Goal: Information Seeking & Learning: Check status

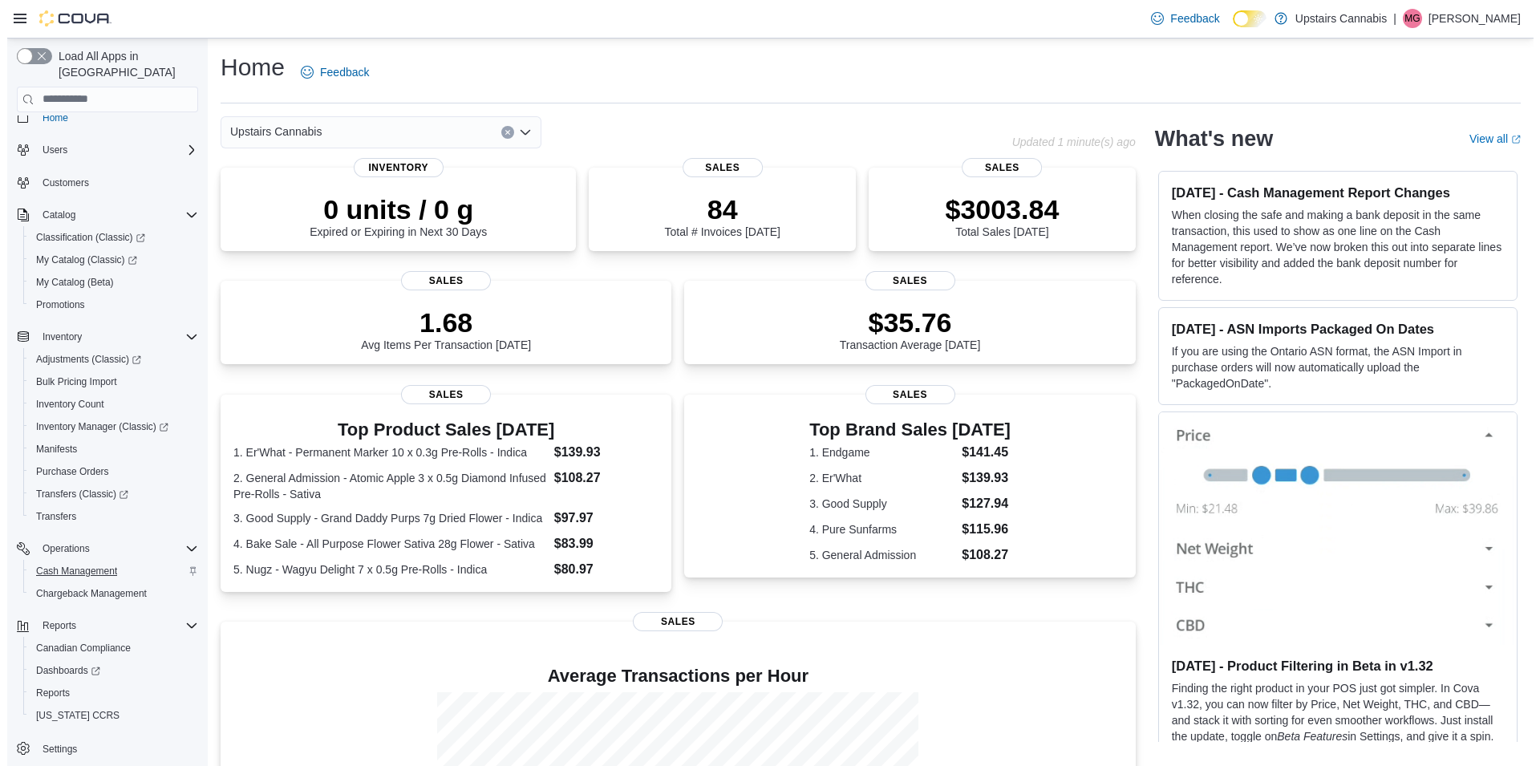
scroll to position [21, 0]
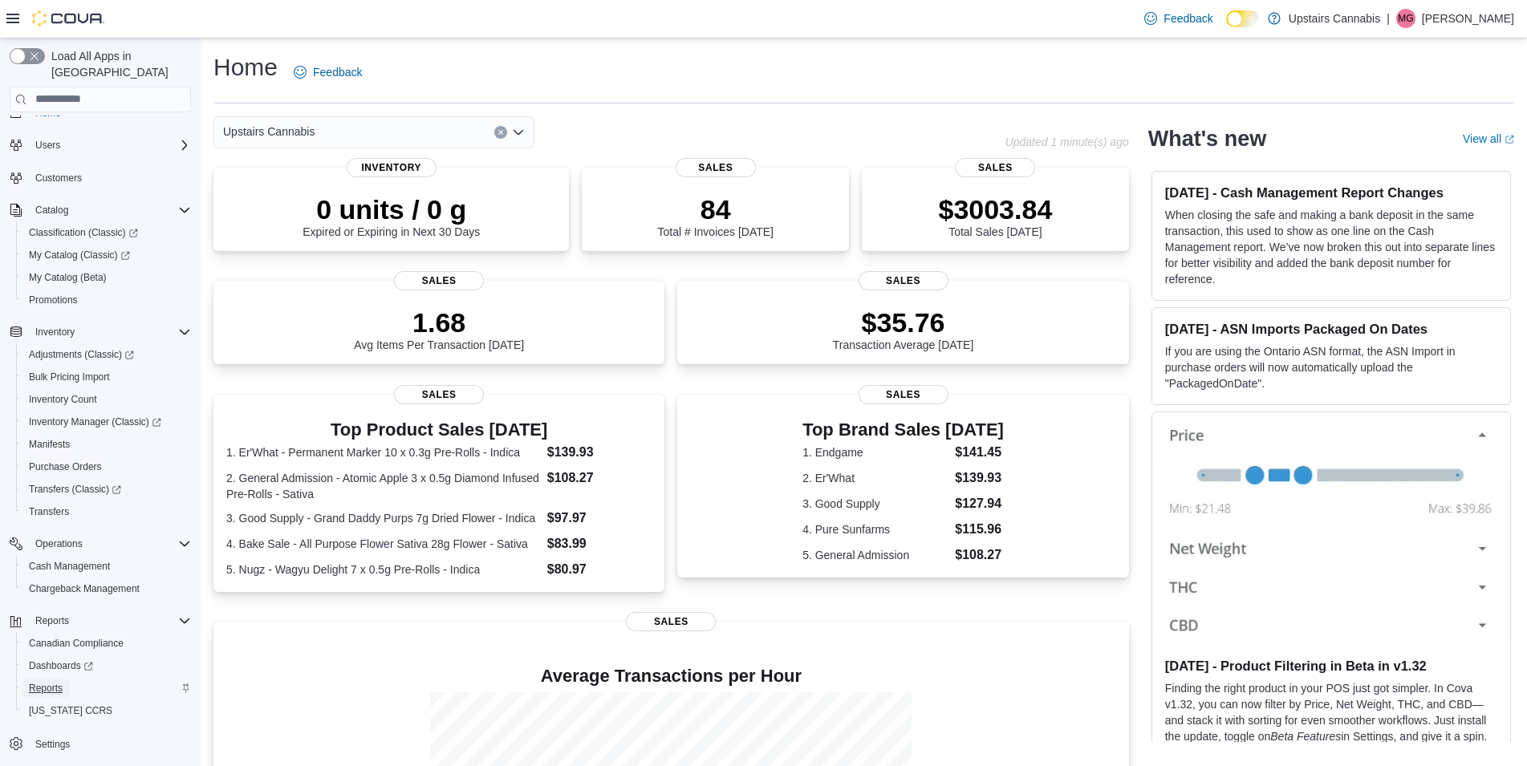
click at [53, 682] on span "Reports" at bounding box center [46, 688] width 34 height 13
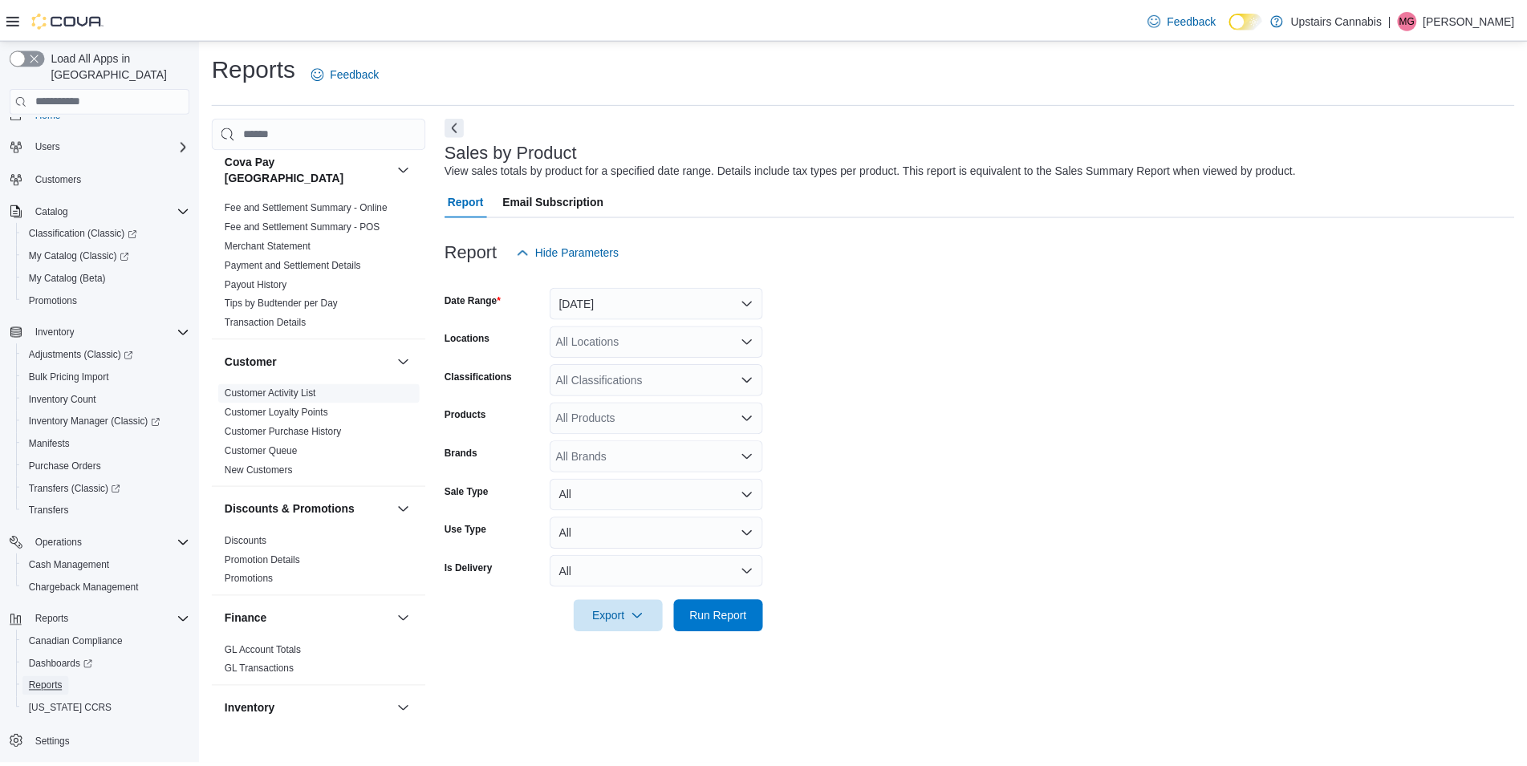
scroll to position [231, 0]
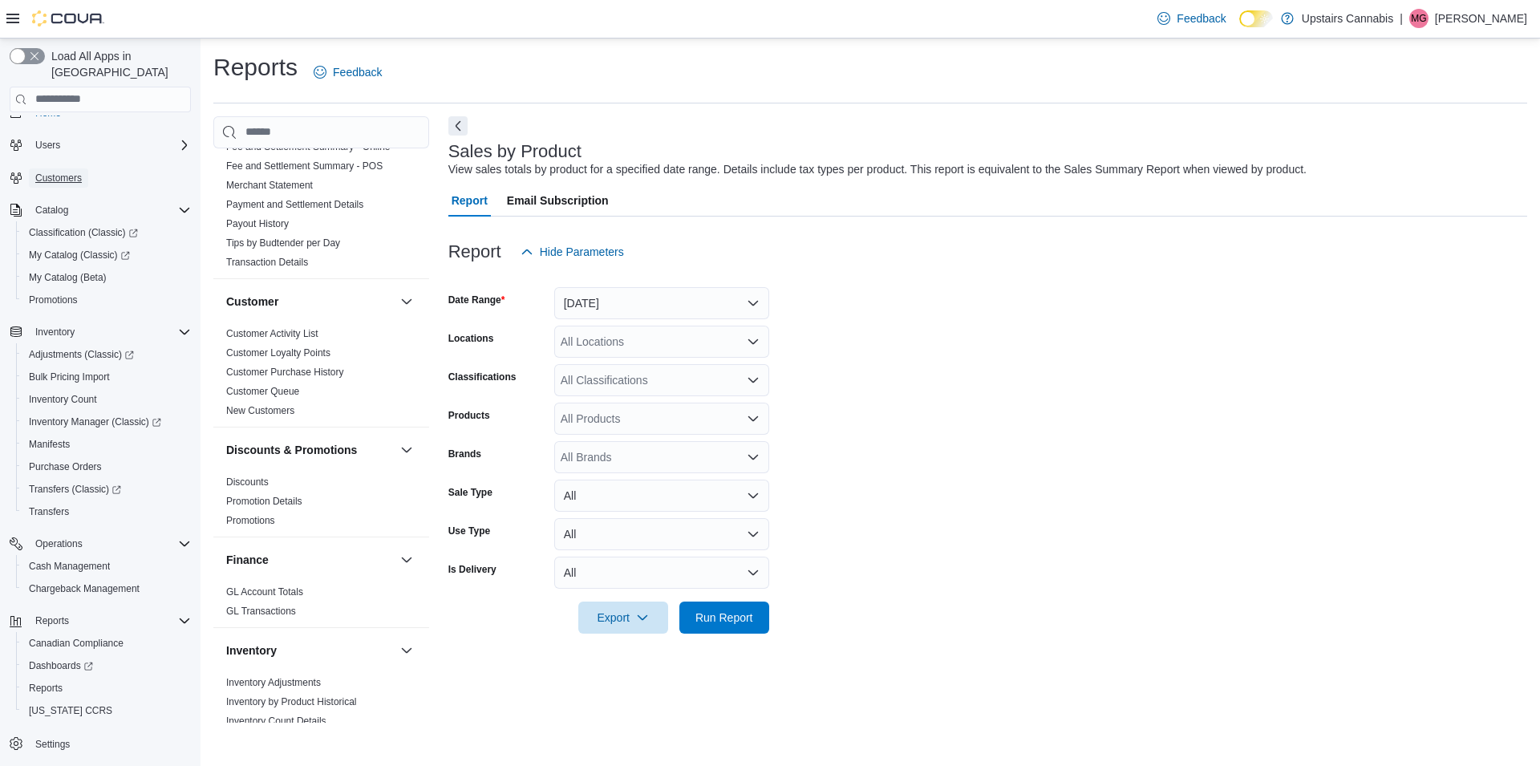
click at [55, 172] on span "Customers" at bounding box center [58, 178] width 47 height 13
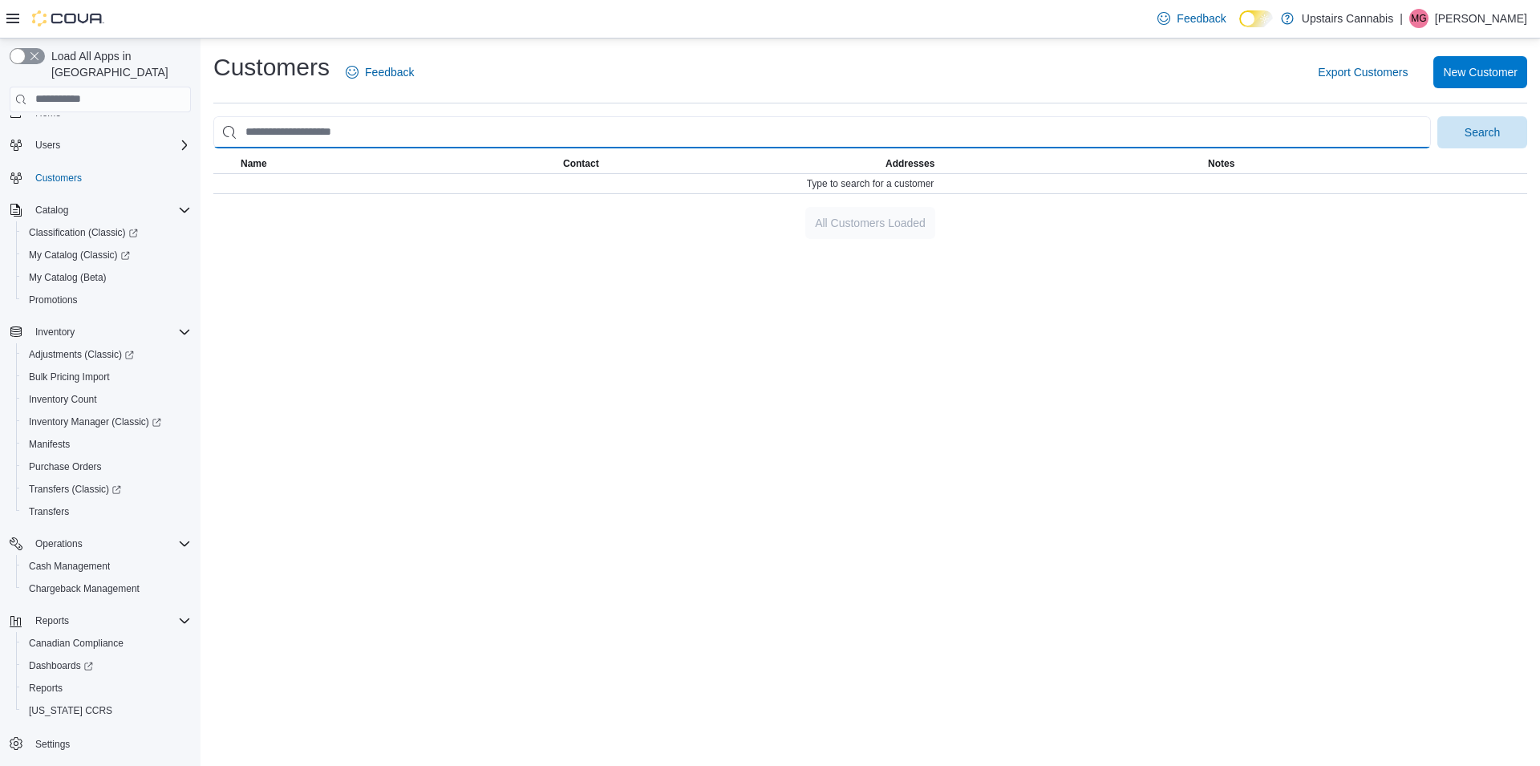
click at [292, 135] on input "search" at bounding box center [822, 132] width 1218 height 32
type input "*****"
click at [1438, 116] on button "Search" at bounding box center [1483, 132] width 90 height 32
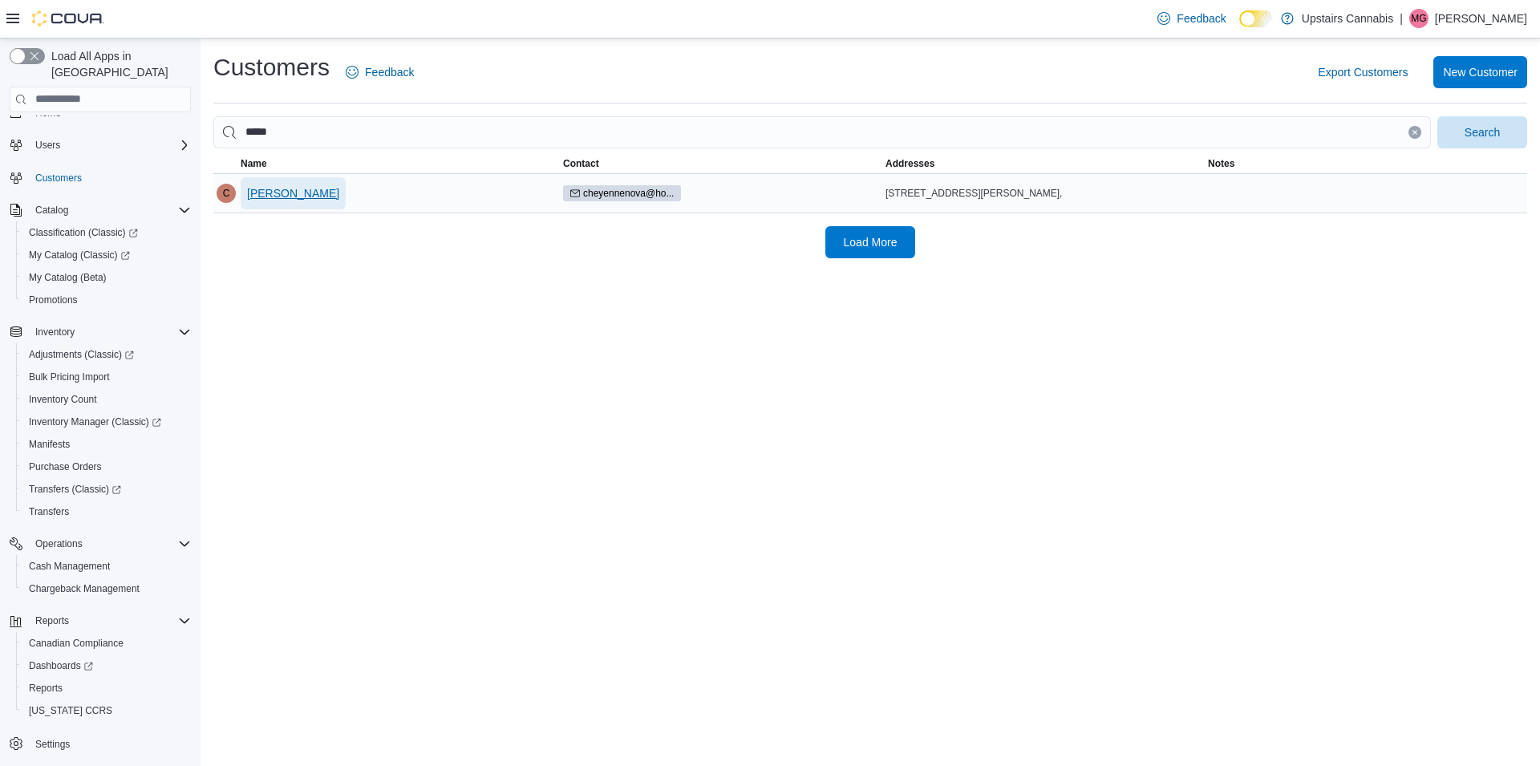
click at [307, 194] on span "Cheyenne Novak" at bounding box center [293, 193] width 92 height 16
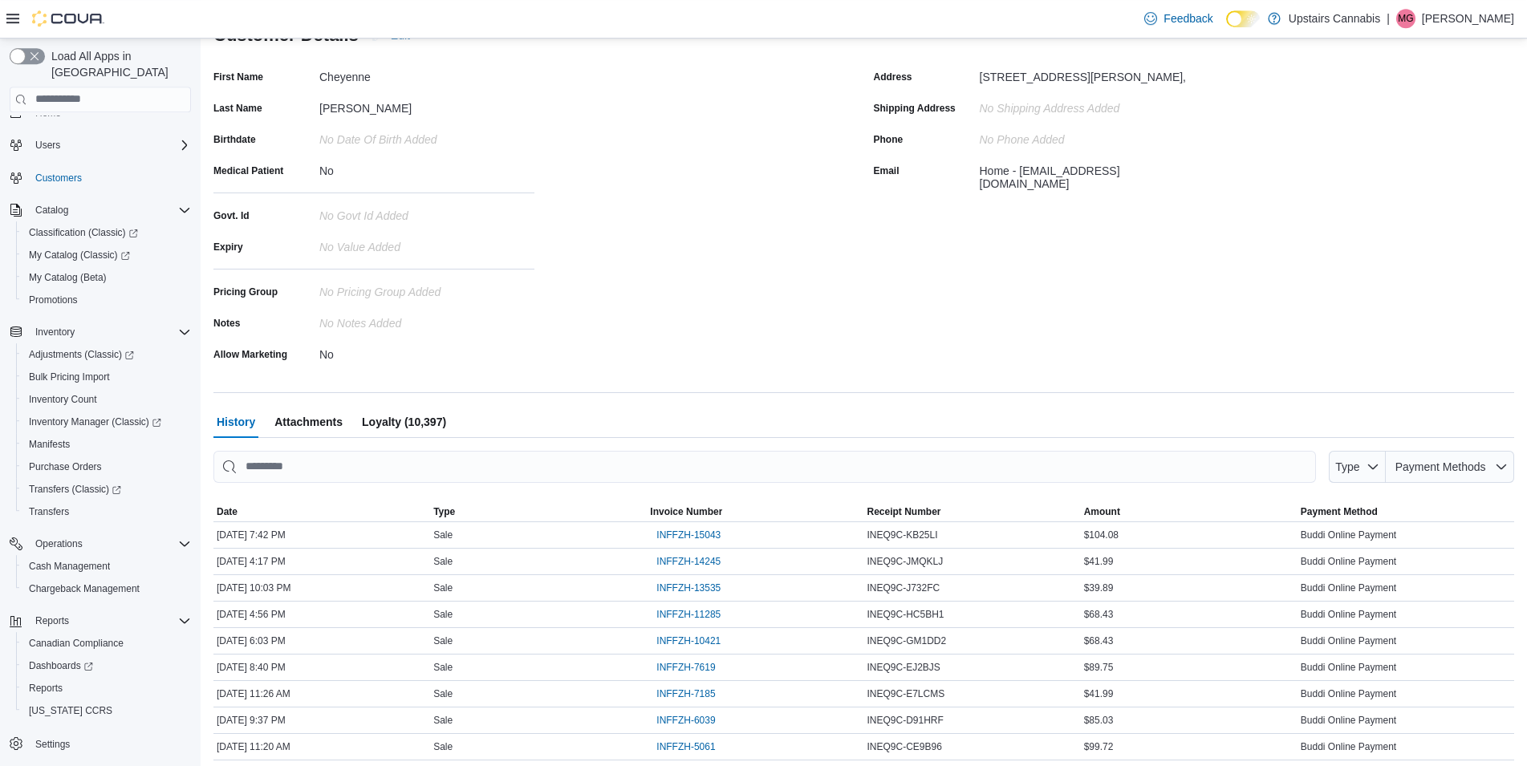
scroll to position [244, 0]
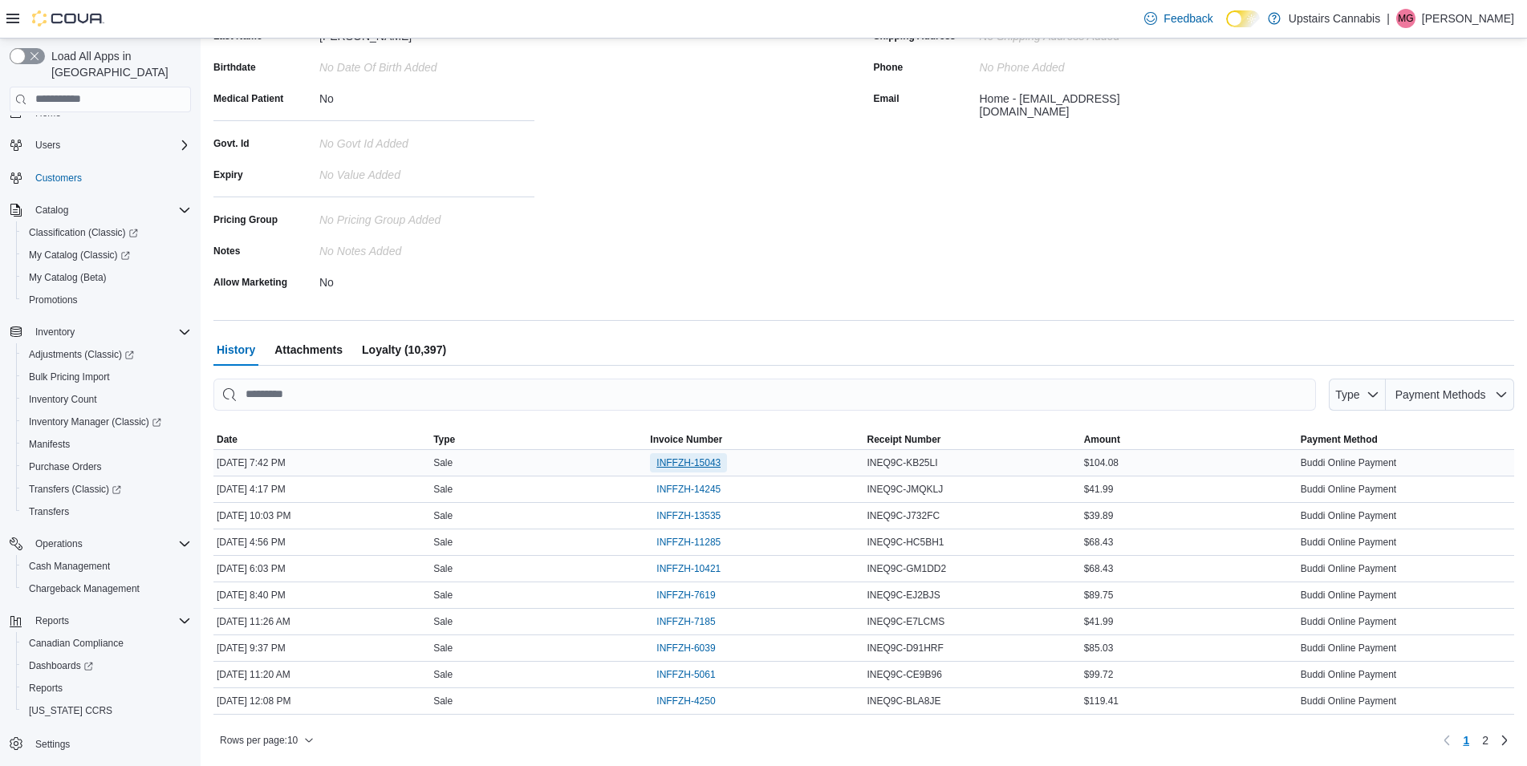
click at [706, 461] on span "INFFZH-15043" at bounding box center [688, 463] width 64 height 13
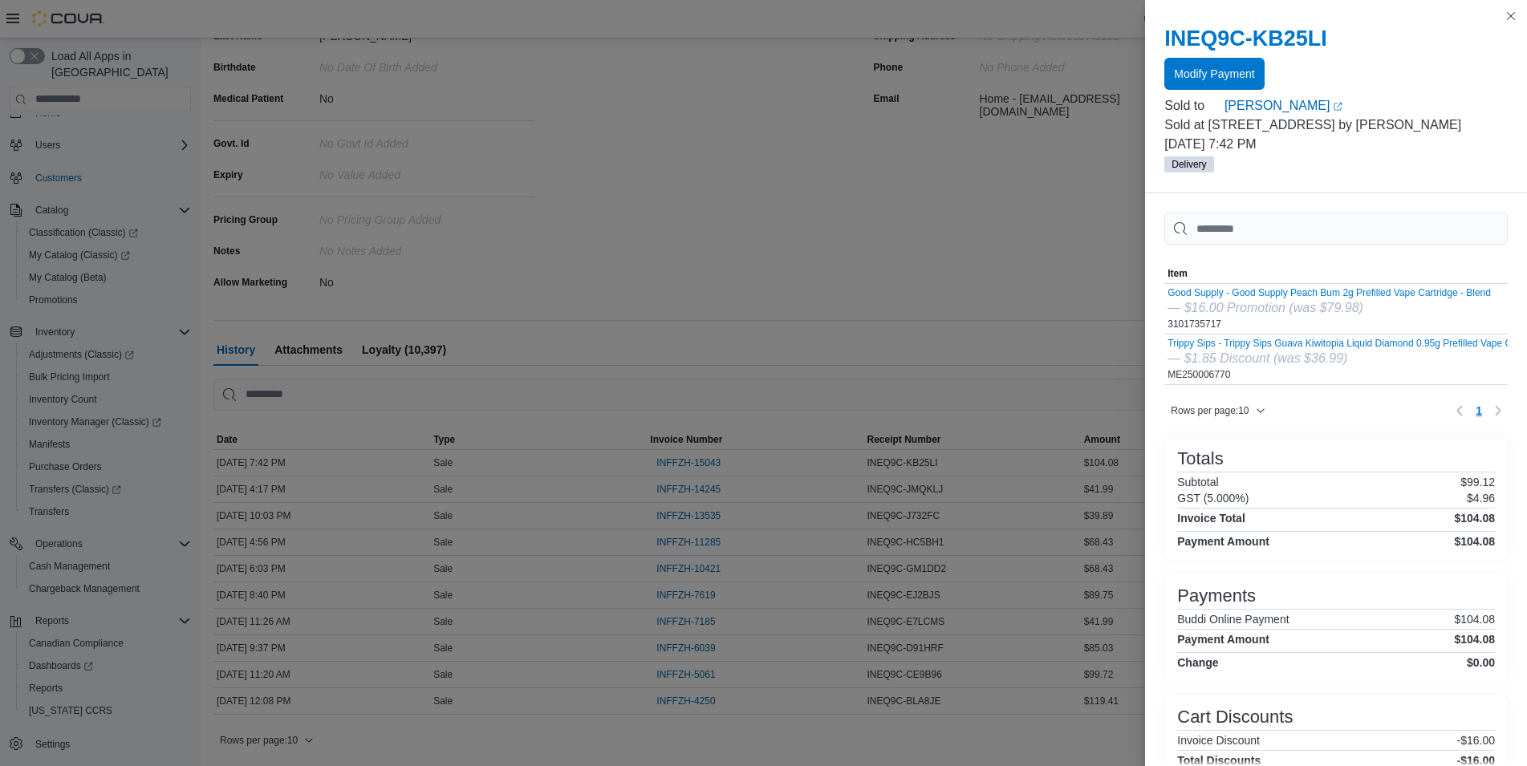
scroll to position [164, 0]
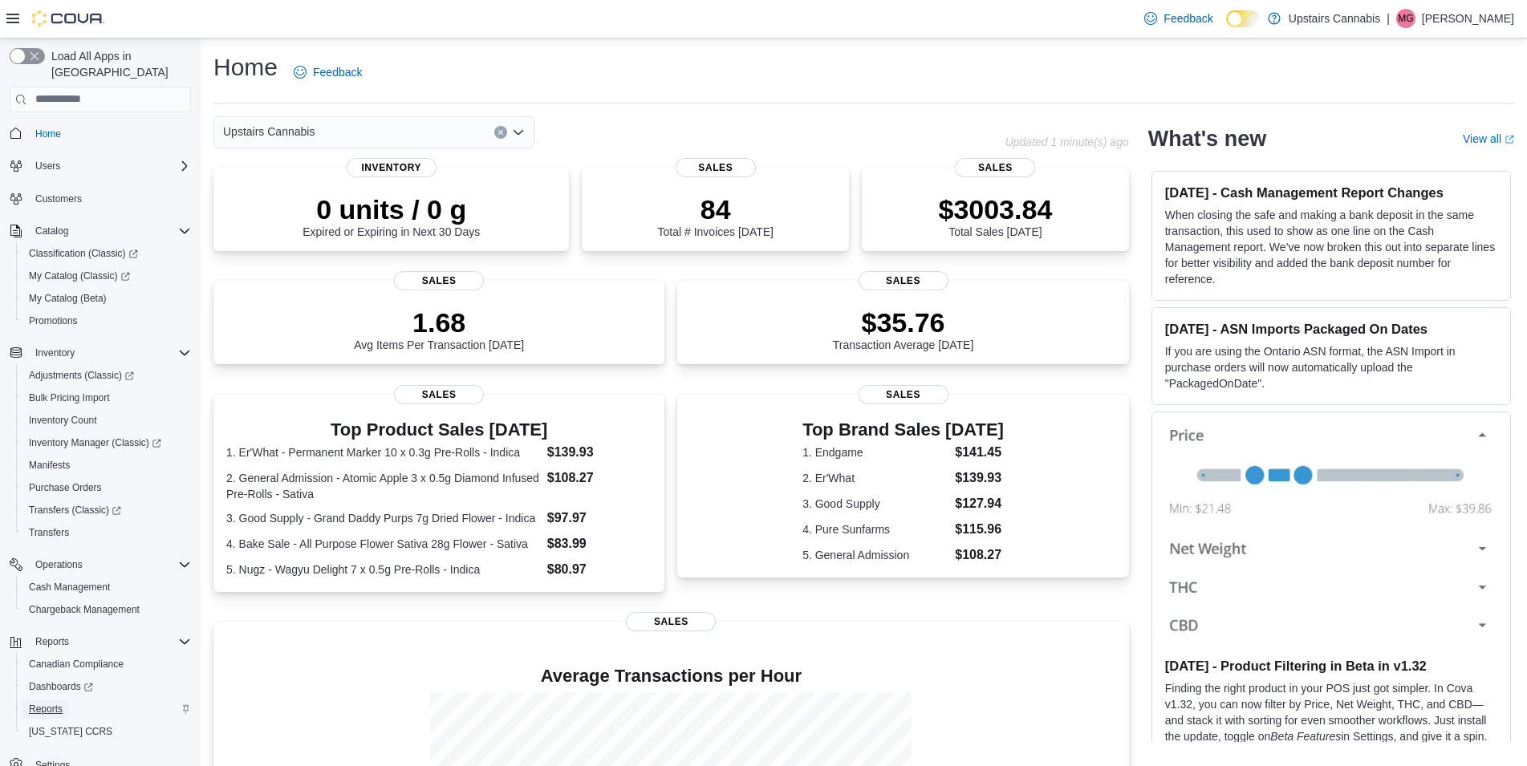
click at [45, 703] on span "Reports" at bounding box center [46, 709] width 34 height 13
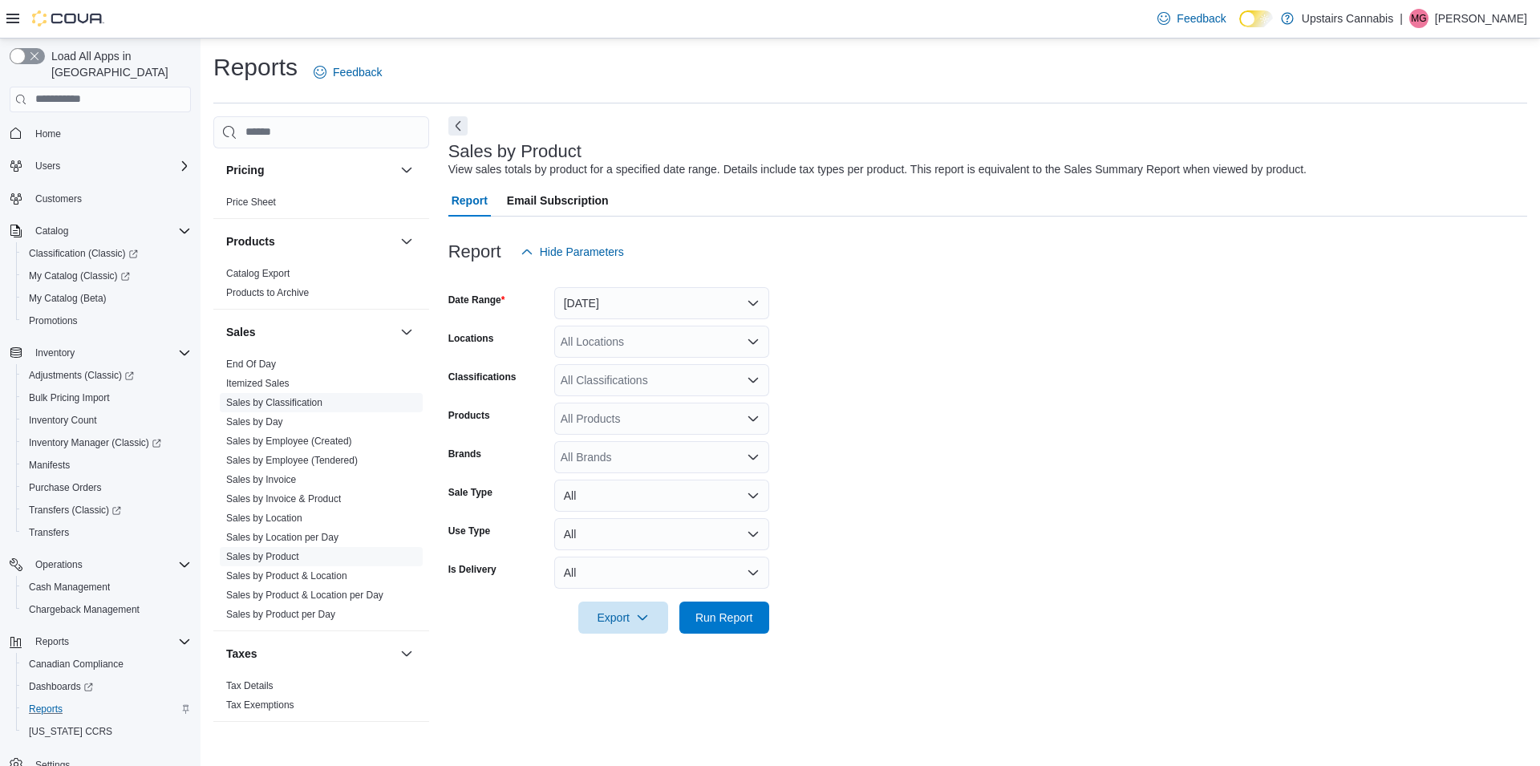
scroll to position [1159, 0]
click at [328, 491] on link "Sales by Invoice & Product" at bounding box center [283, 496] width 115 height 11
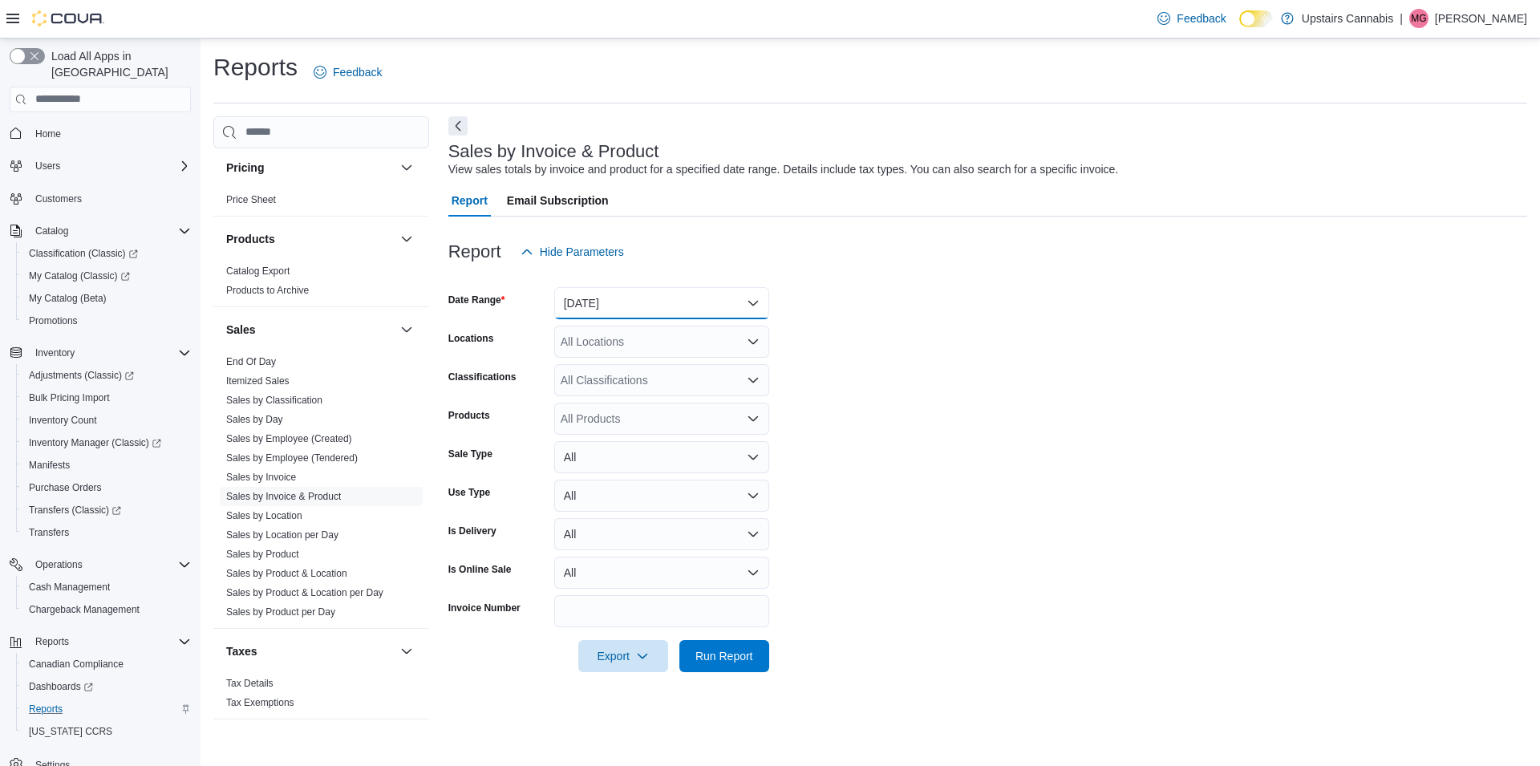
click at [622, 296] on button "Yesterday" at bounding box center [661, 303] width 215 height 32
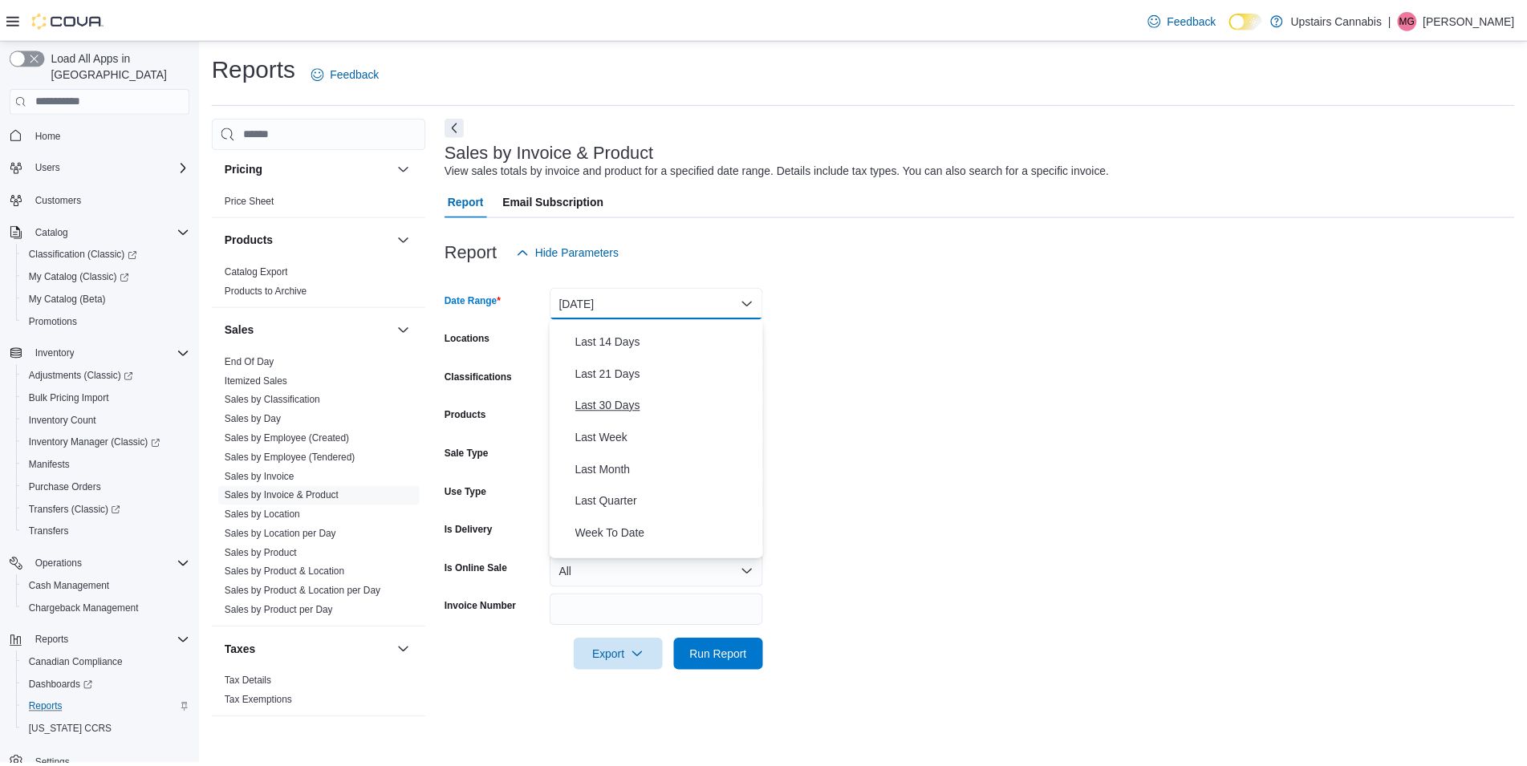
scroll to position [241, 0]
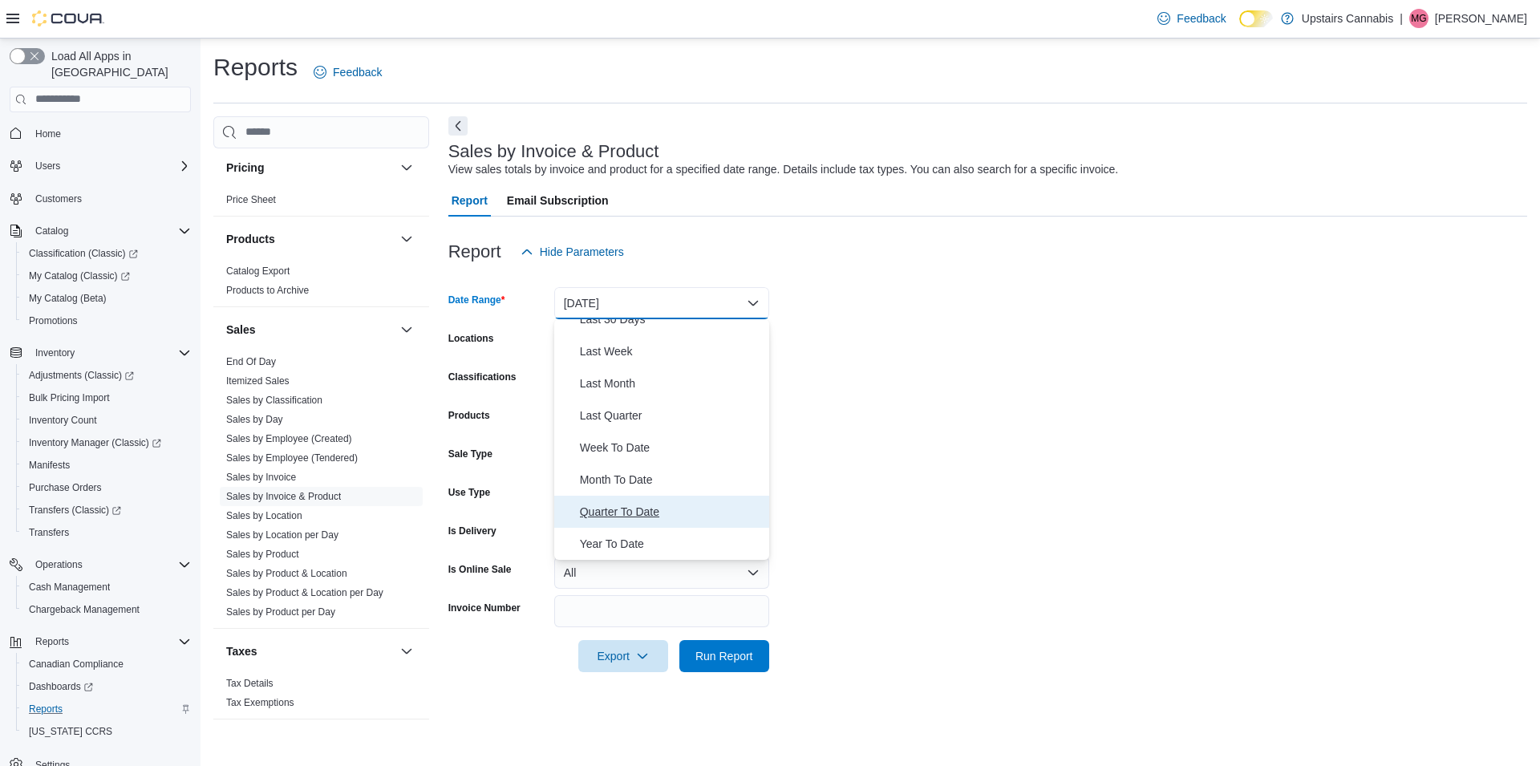
click at [635, 509] on span "Quarter To Date" at bounding box center [671, 511] width 183 height 19
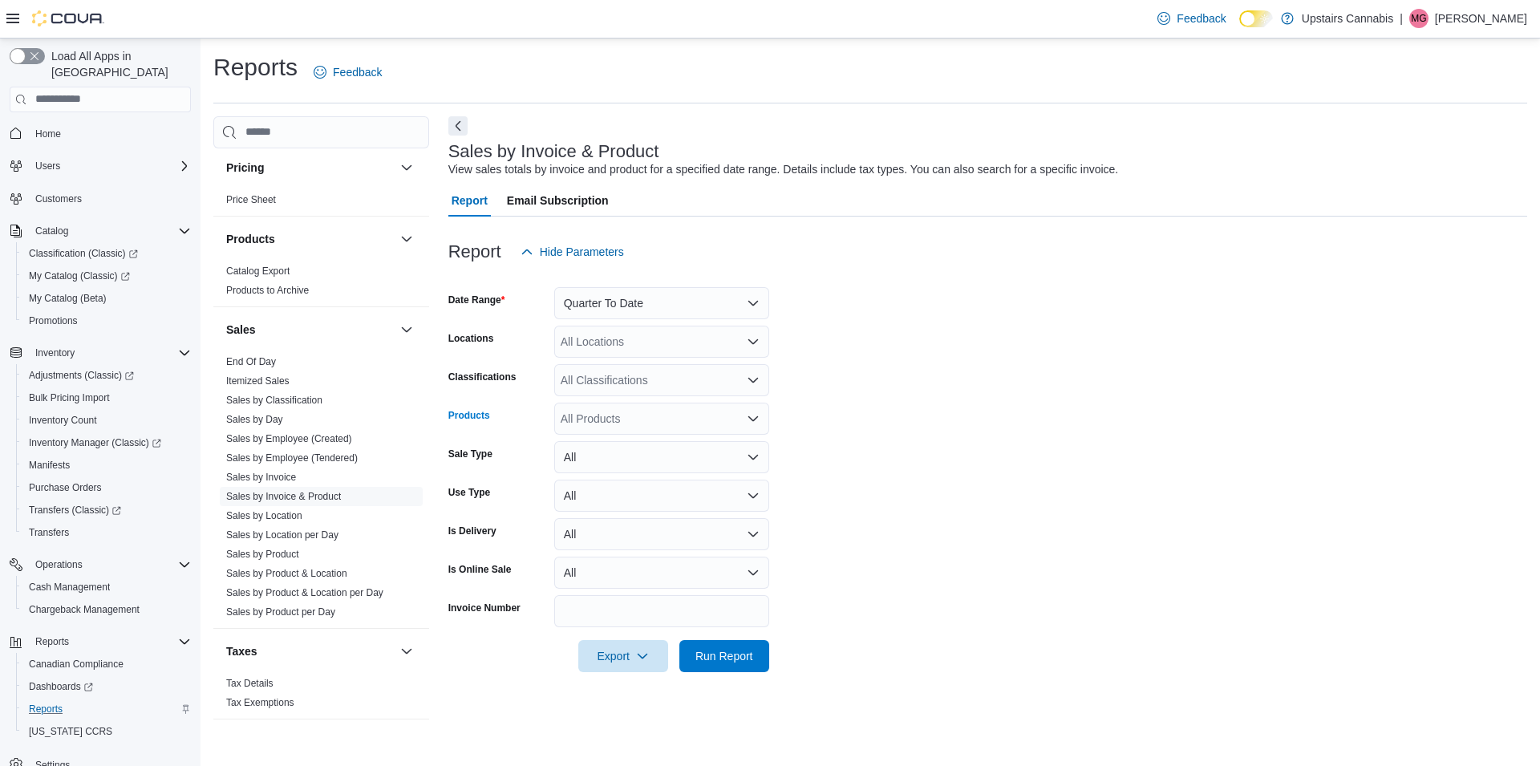
click at [604, 406] on div "All Products" at bounding box center [661, 419] width 215 height 32
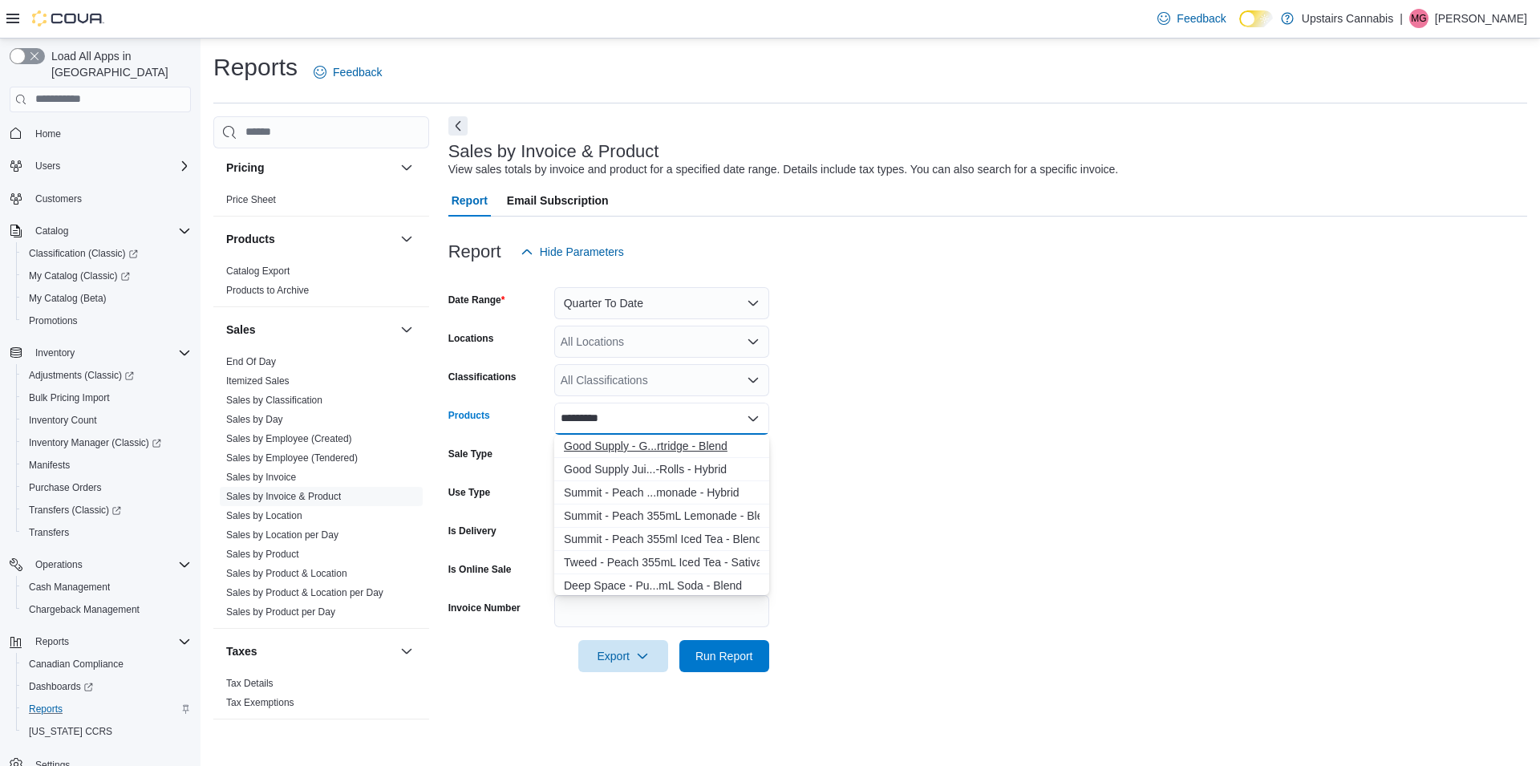
type input "*********"
click at [631, 442] on div "Good Supply - G...rtridge - Blend" at bounding box center [662, 446] width 196 height 16
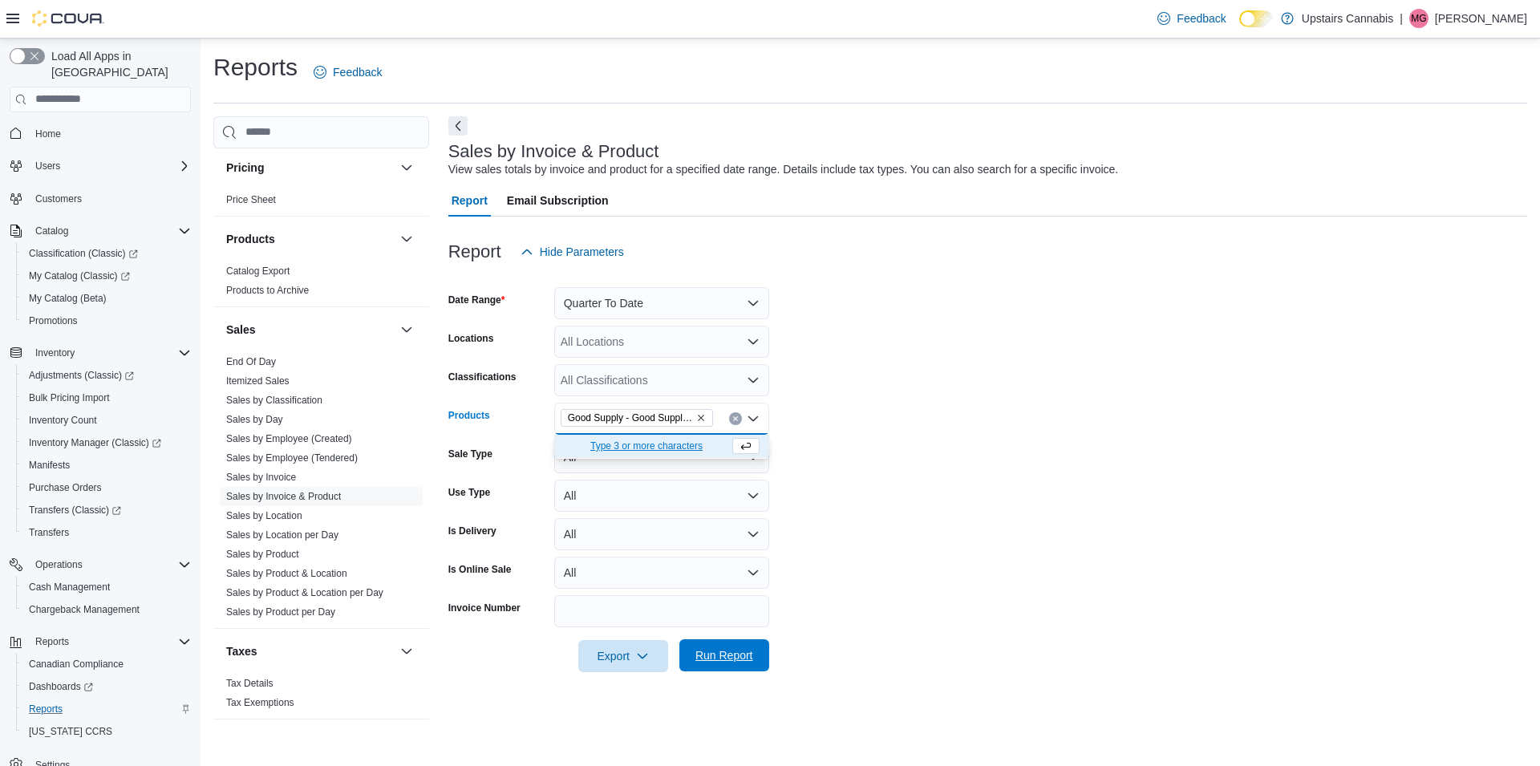
click at [746, 650] on span "Run Report" at bounding box center [725, 655] width 58 height 16
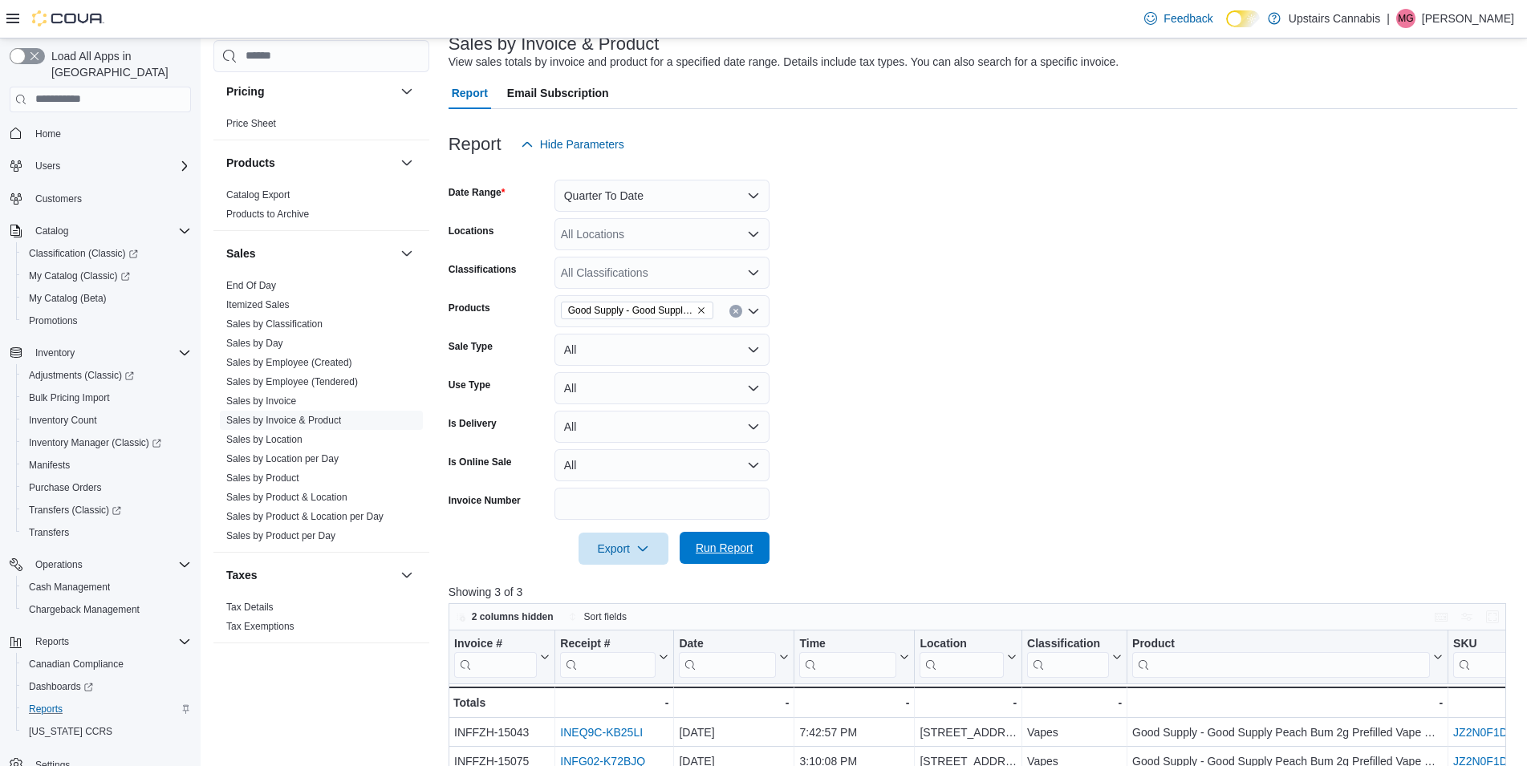
scroll to position [246, 0]
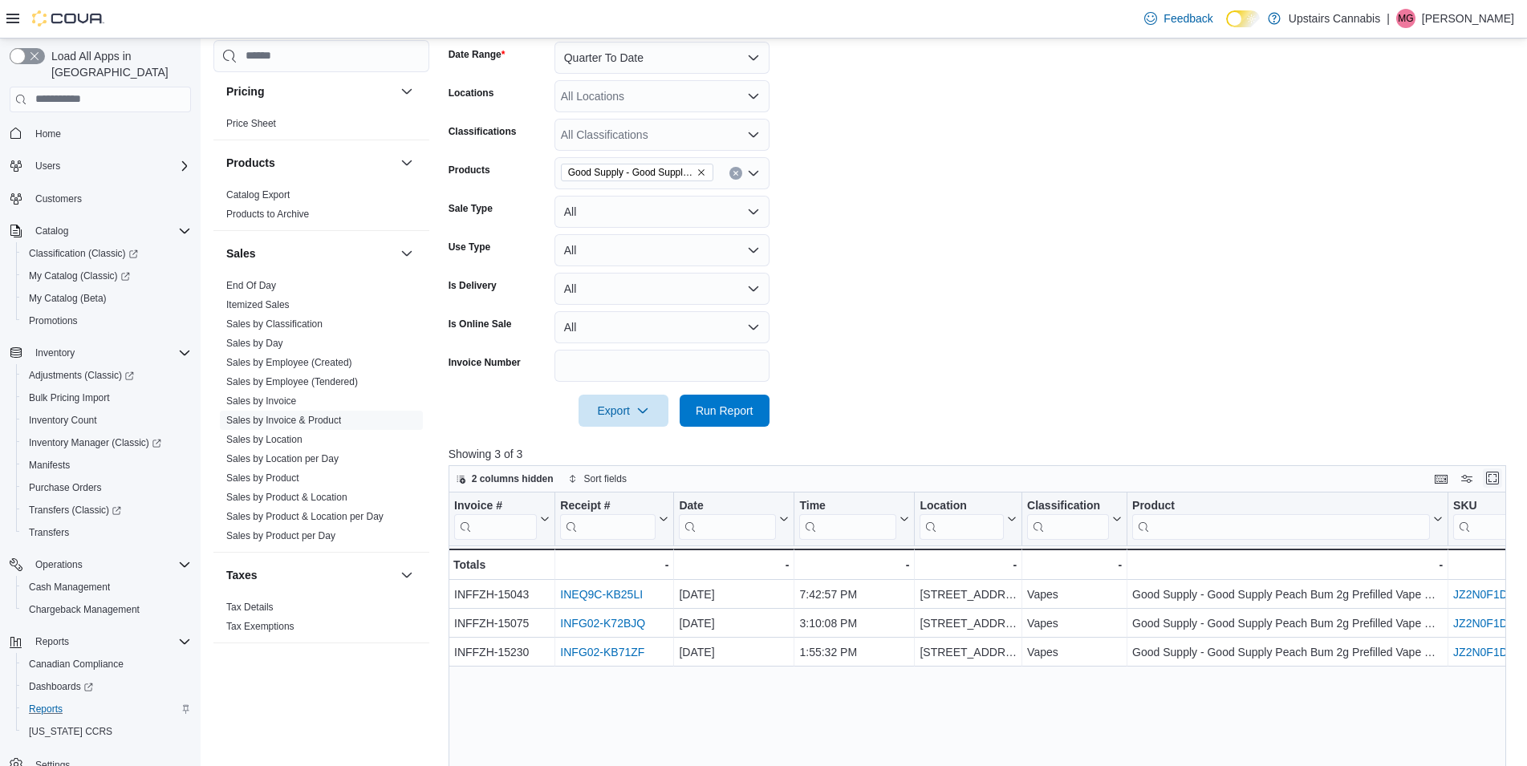
click at [1500, 482] on button "Enter fullscreen" at bounding box center [1492, 478] width 19 height 19
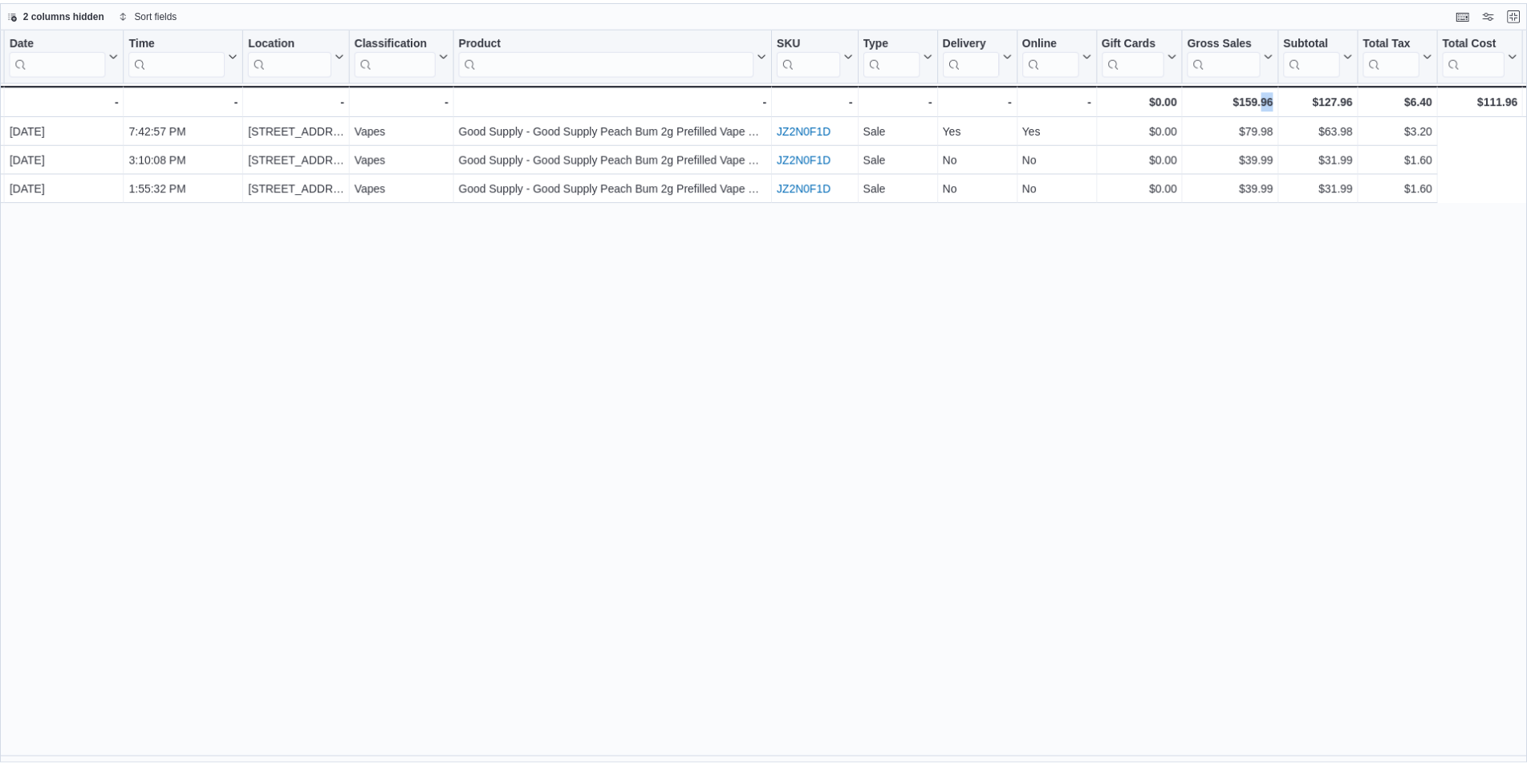
scroll to position [0, 0]
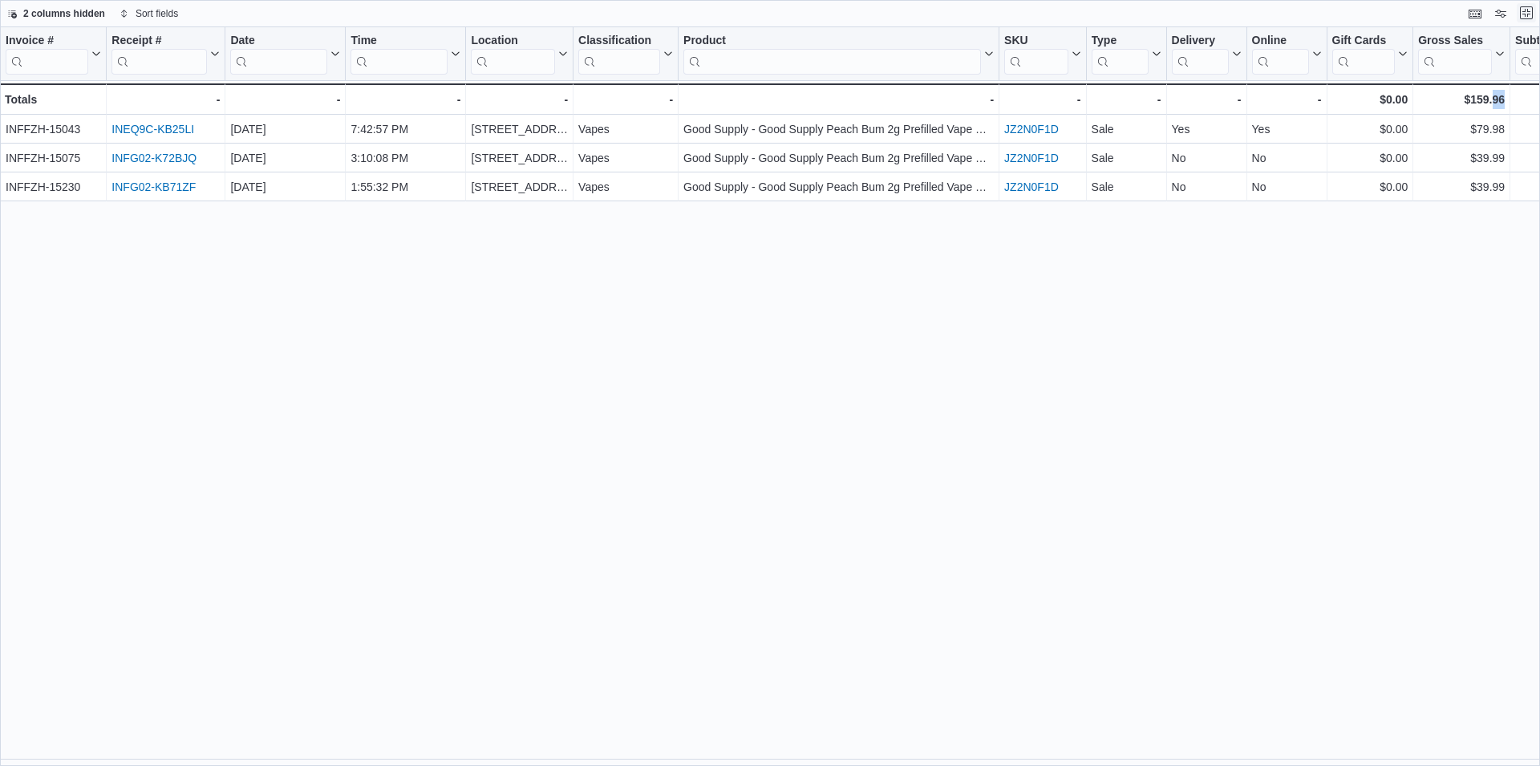
click at [1533, 11] on button "Exit fullscreen" at bounding box center [1526, 12] width 19 height 19
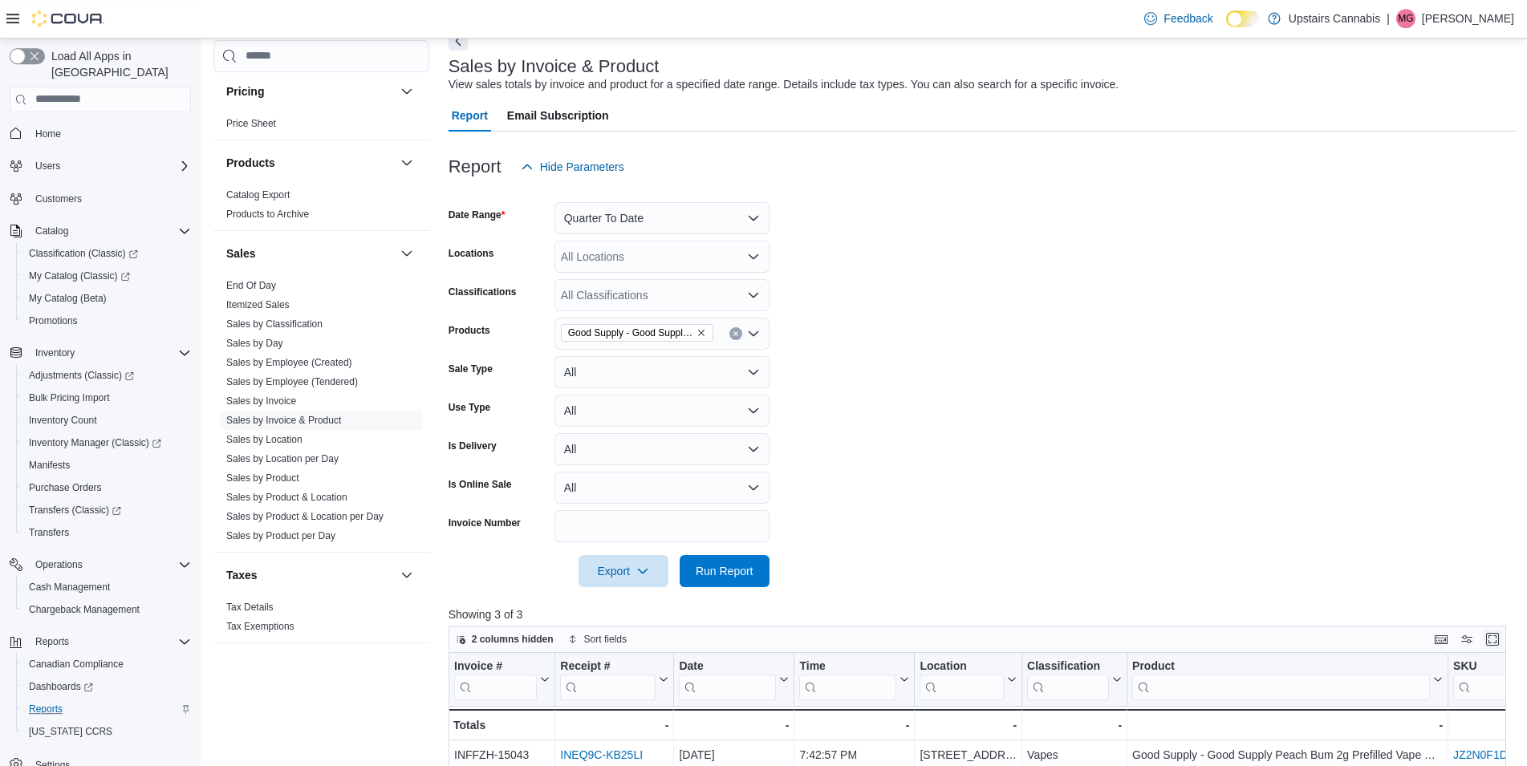
scroll to position [82, 0]
click at [740, 224] on button "Quarter To Date" at bounding box center [661, 221] width 215 height 32
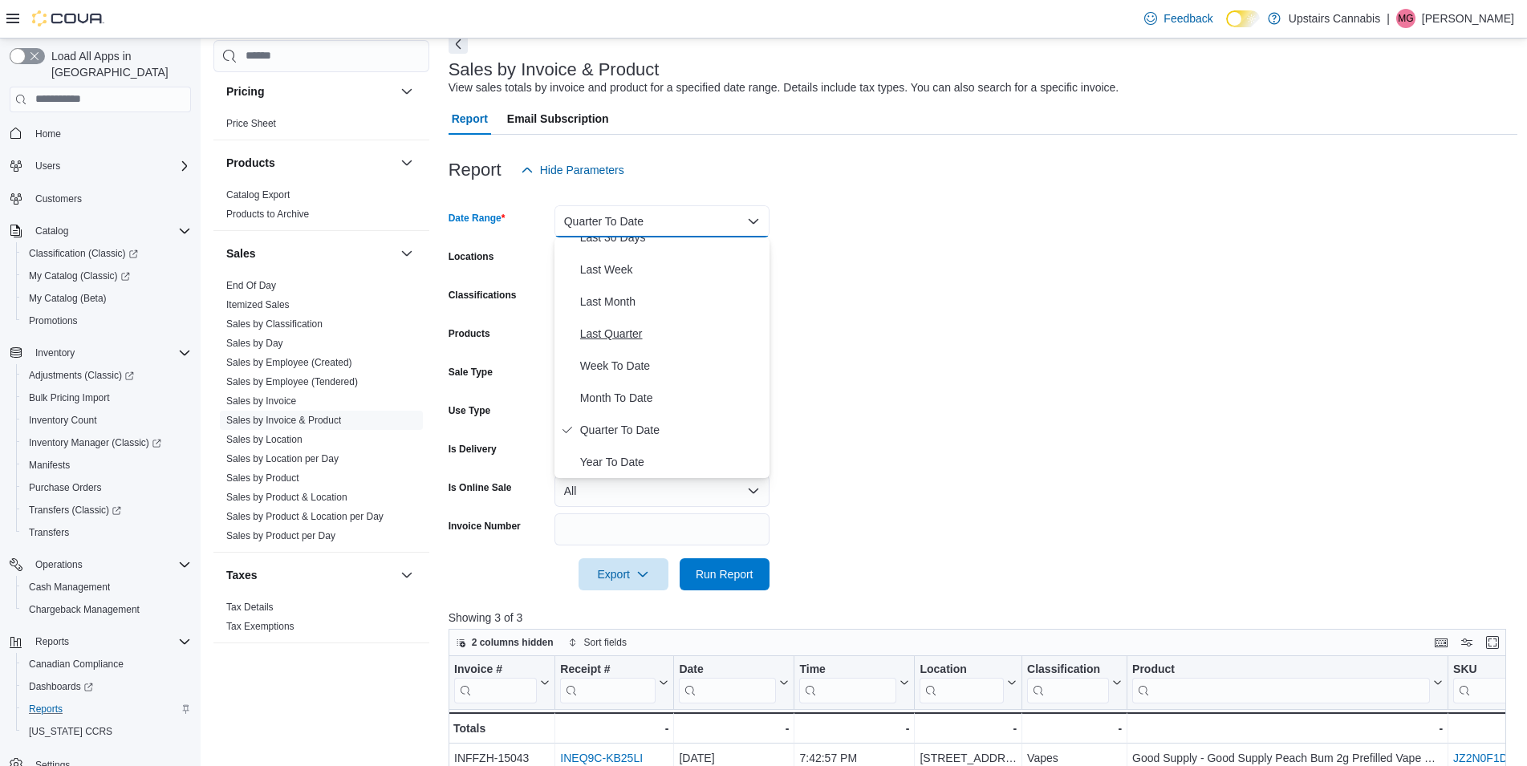
scroll to position [246, 0]
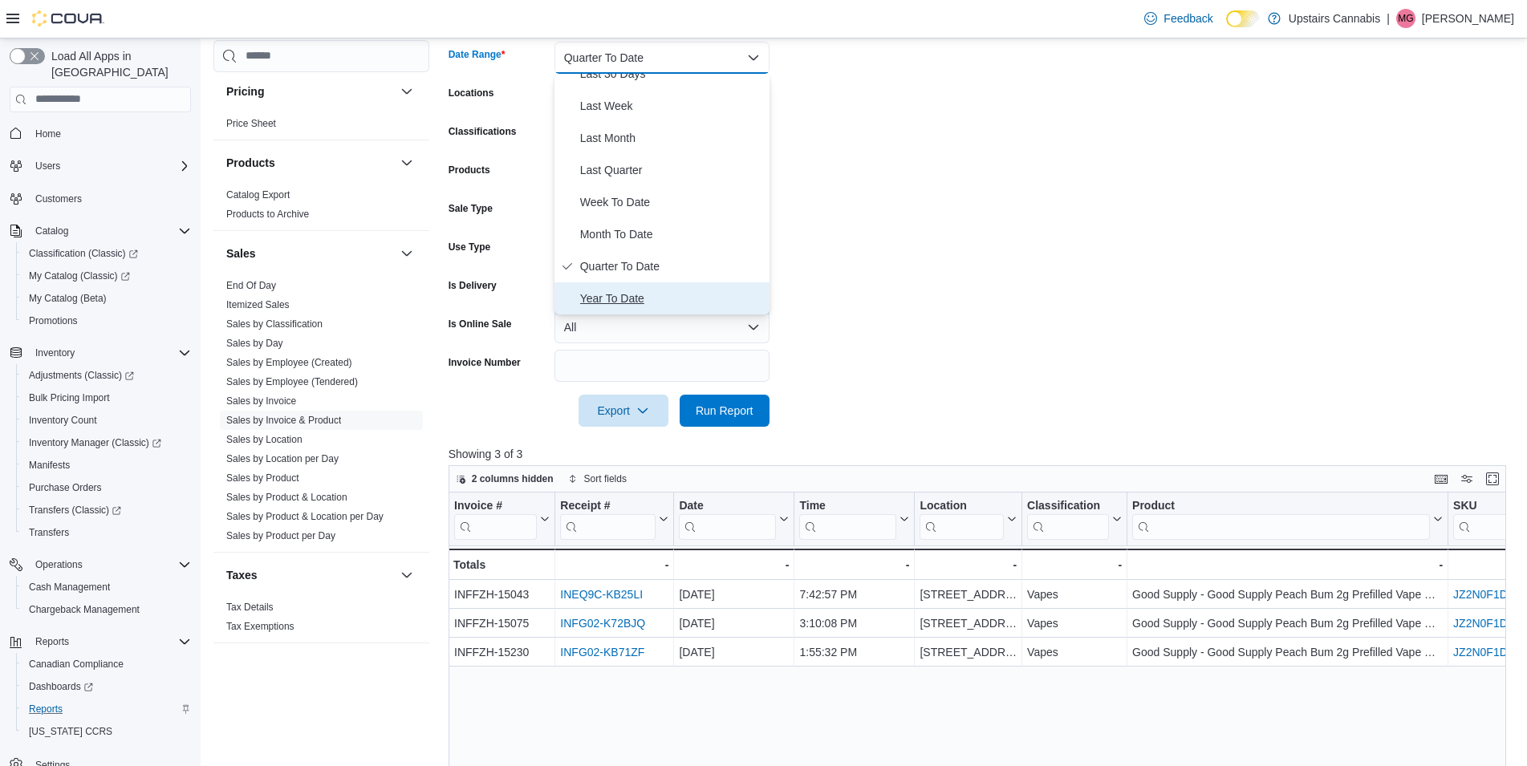
click at [628, 294] on span "Year To Date" at bounding box center [671, 298] width 183 height 19
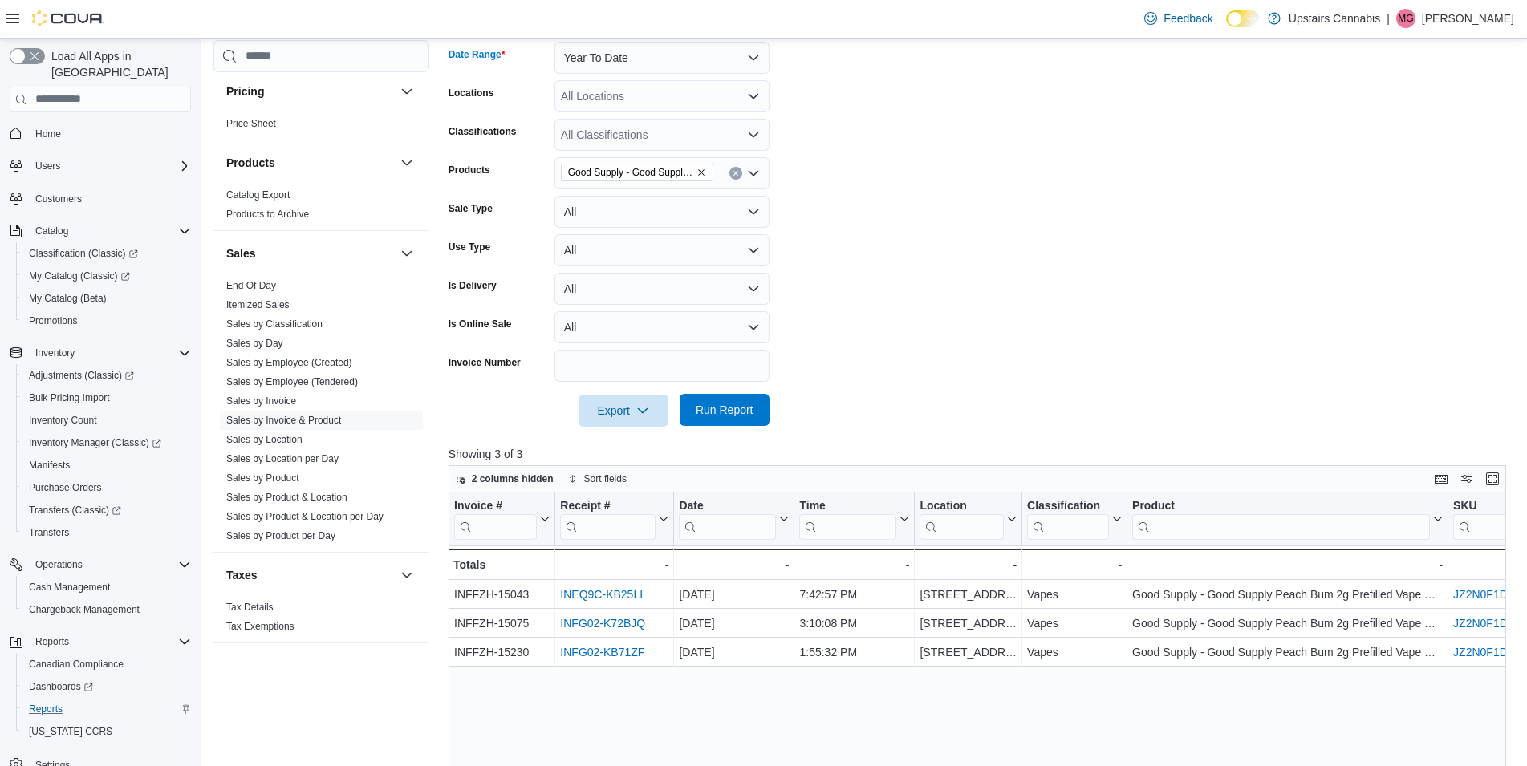
click at [716, 407] on span "Run Report" at bounding box center [725, 410] width 58 height 16
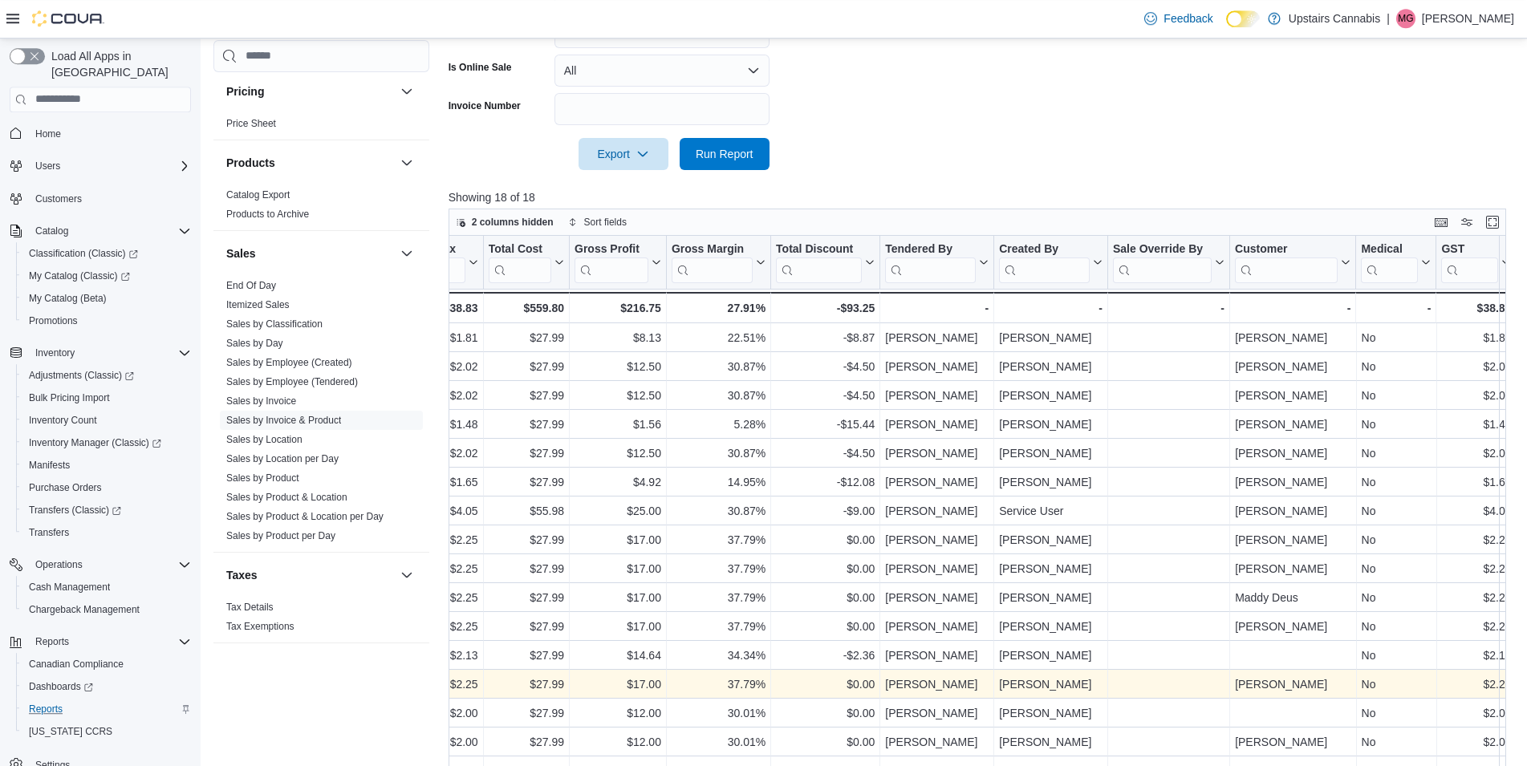
scroll to position [570, 0]
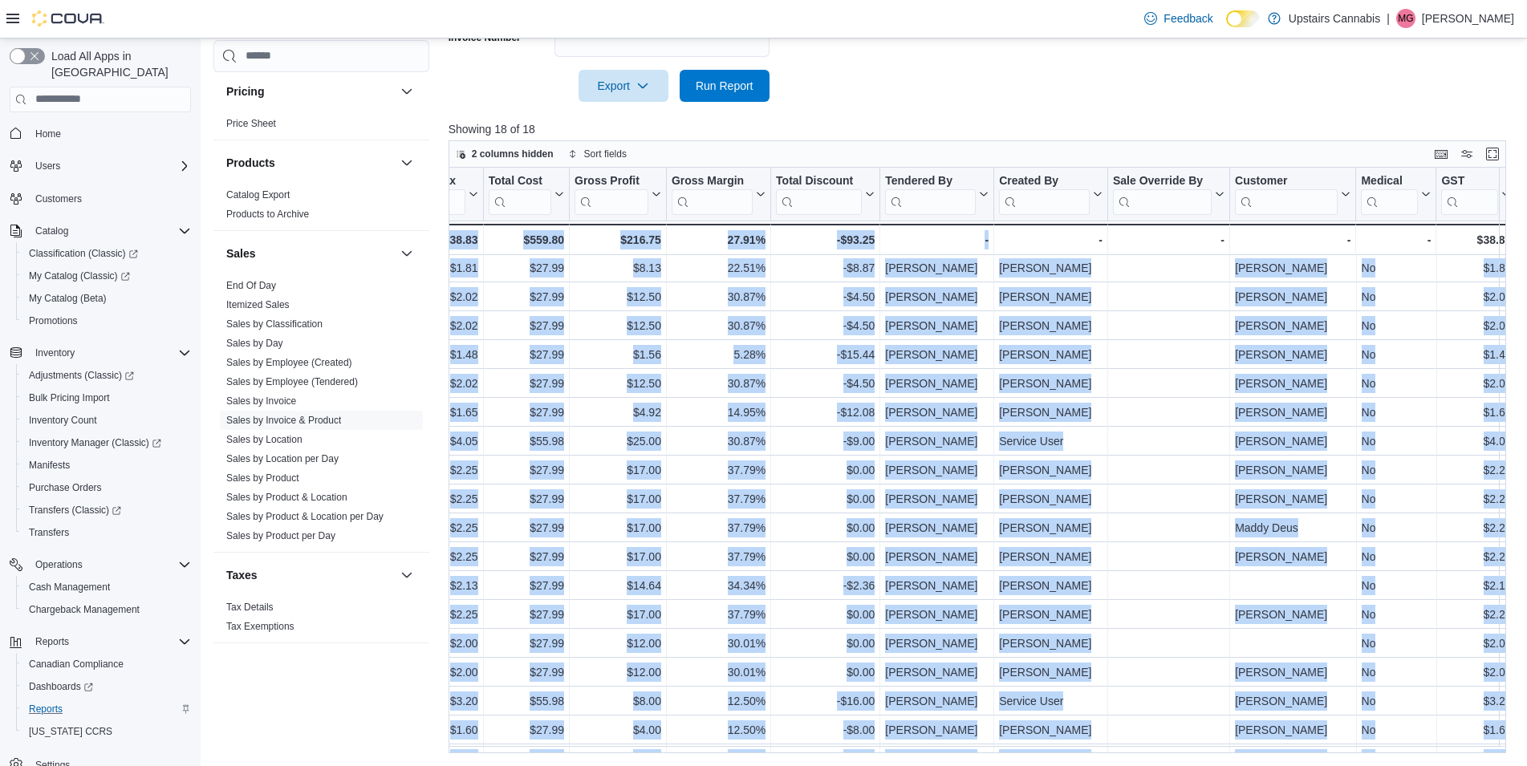
drag, startPoint x: 1201, startPoint y: 746, endPoint x: 1061, endPoint y: 734, distance: 140.1
click at [1061, 734] on div "Invoice # Click to view column header actions Receipt # Click to view column he…" at bounding box center [982, 461] width 1069 height 586
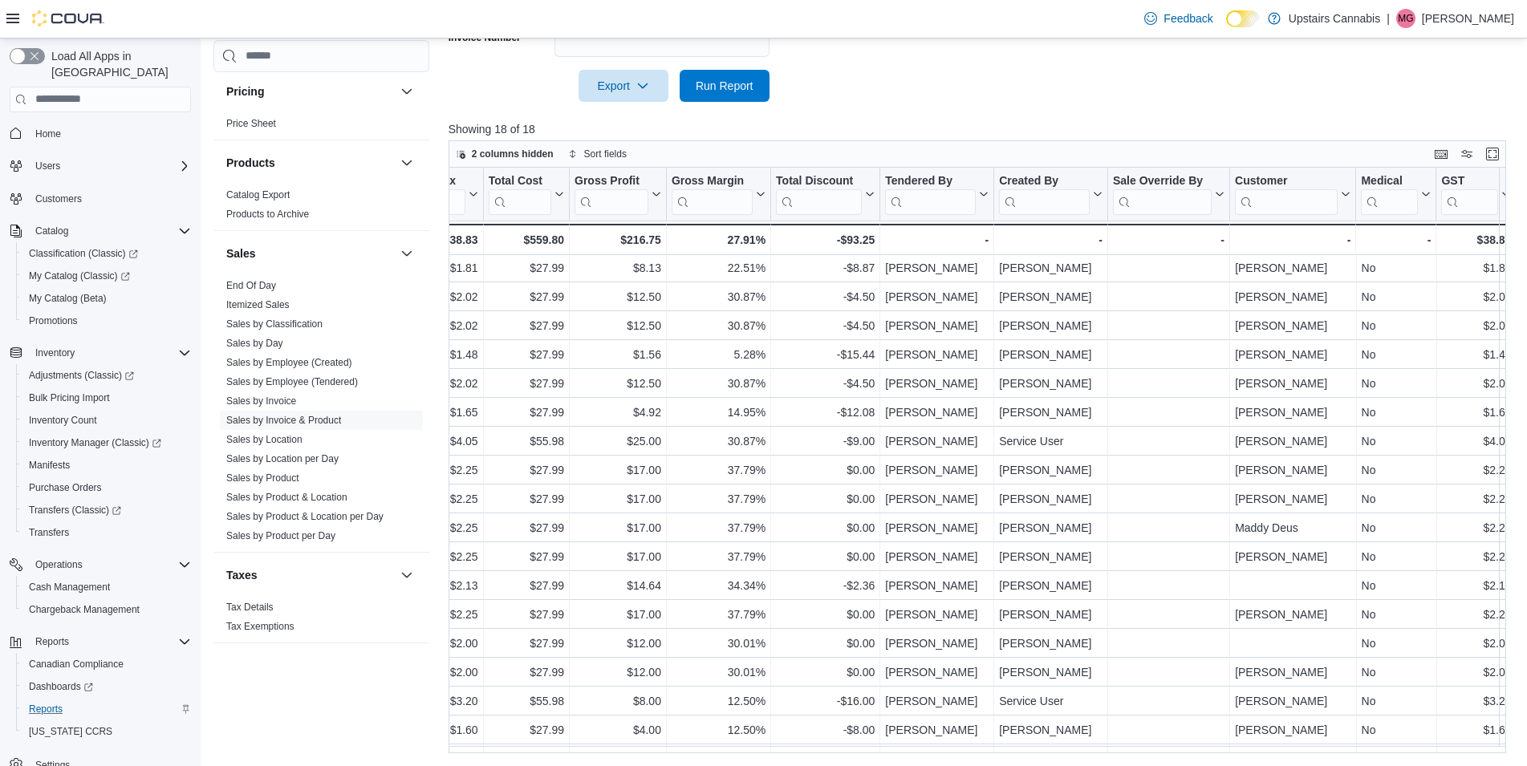
click at [1061, 734] on div "Invoice # Click to view column header actions Receipt # Click to view column he…" at bounding box center [982, 461] width 1069 height 586
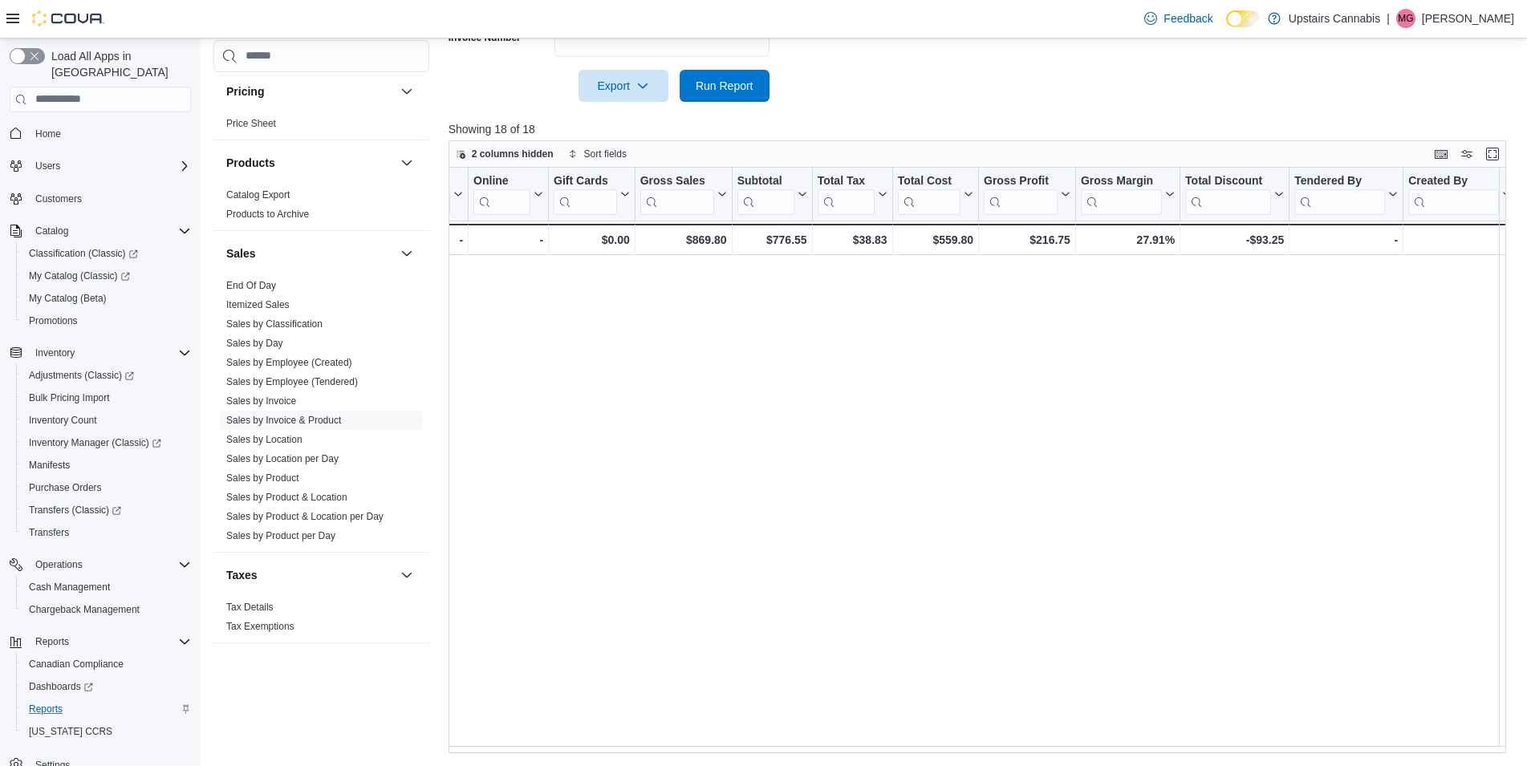
scroll to position [28, 0]
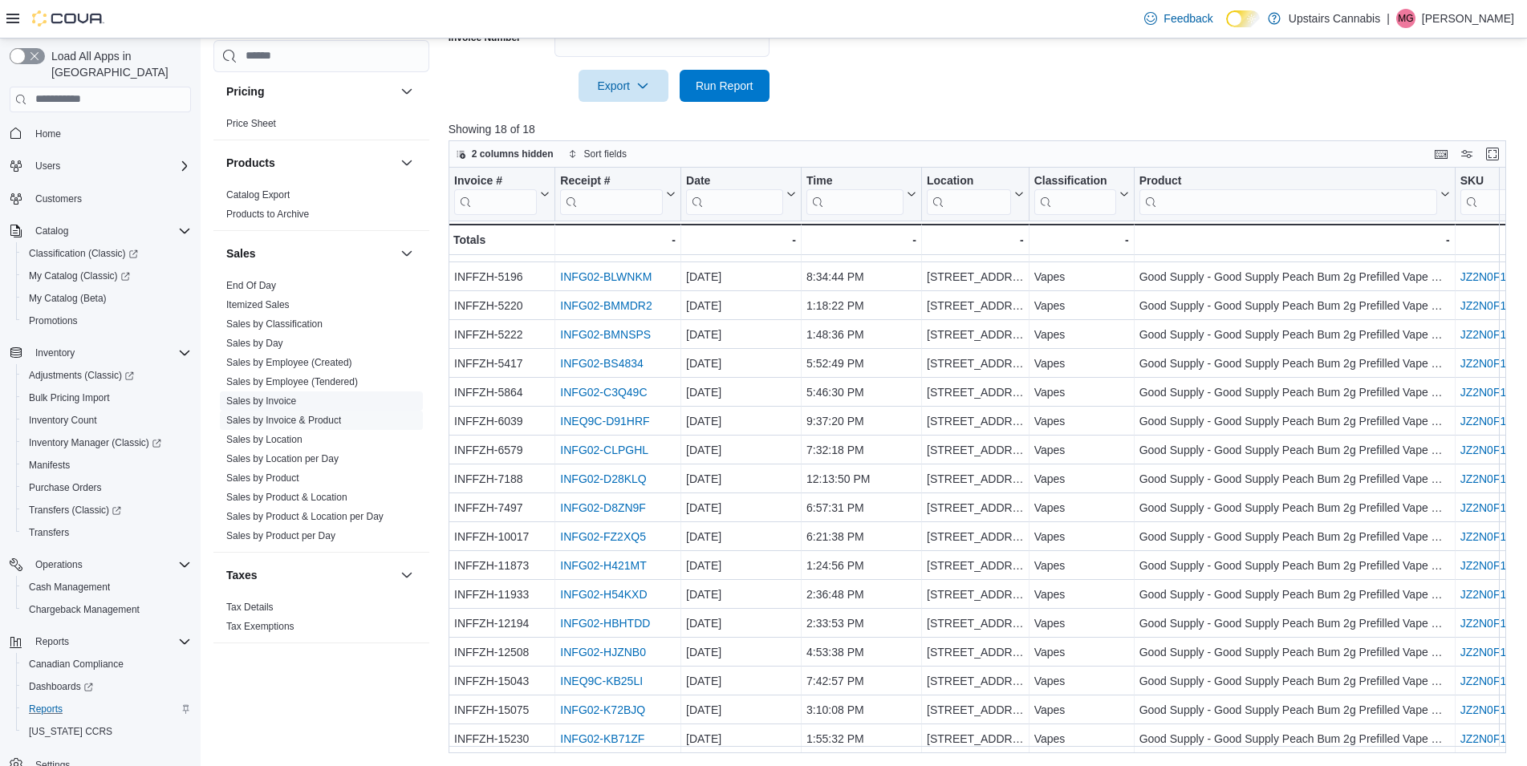
click at [254, 396] on link "Sales by Invoice" at bounding box center [261, 401] width 70 height 11
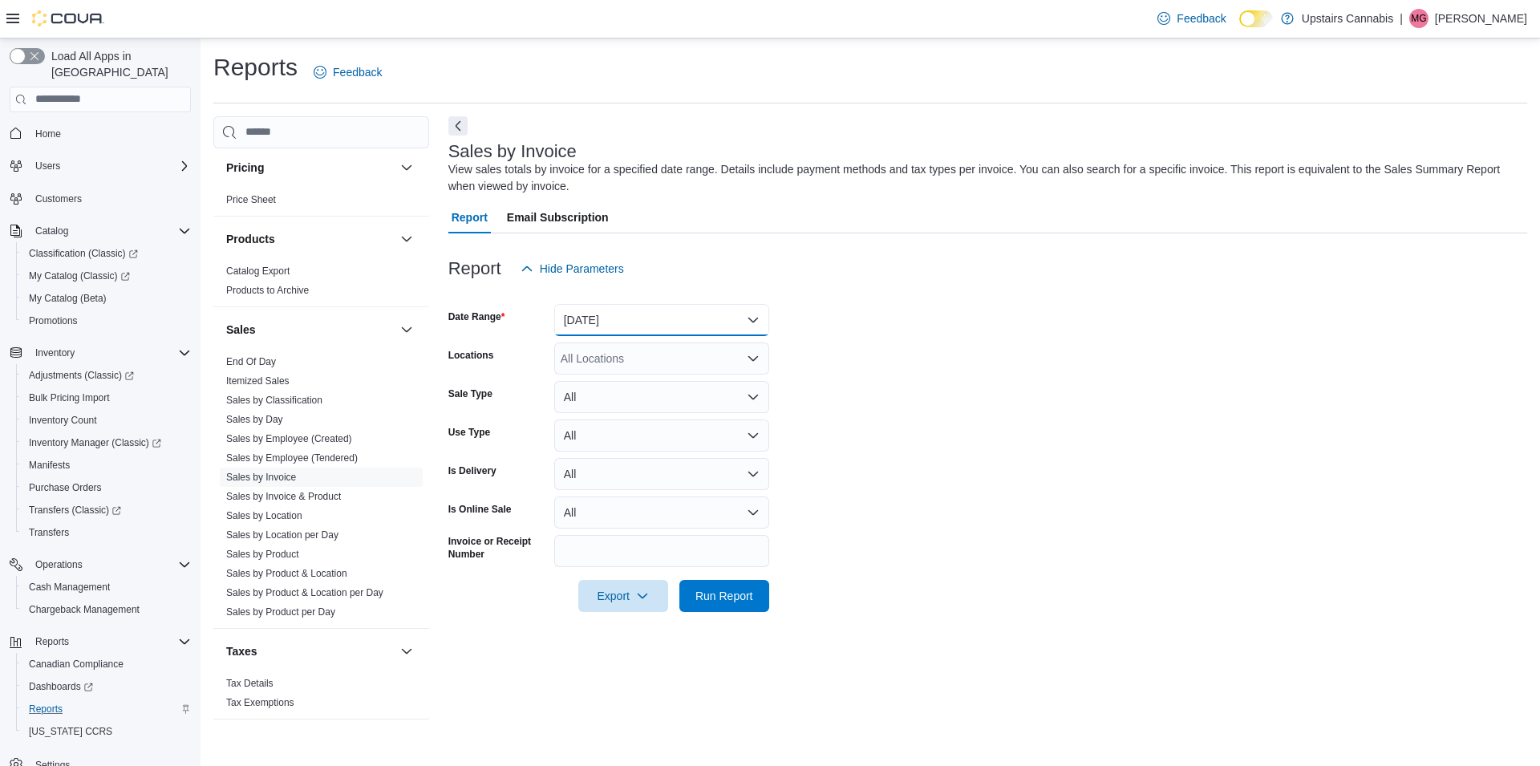
click at [689, 316] on button "Yesterday" at bounding box center [661, 320] width 215 height 32
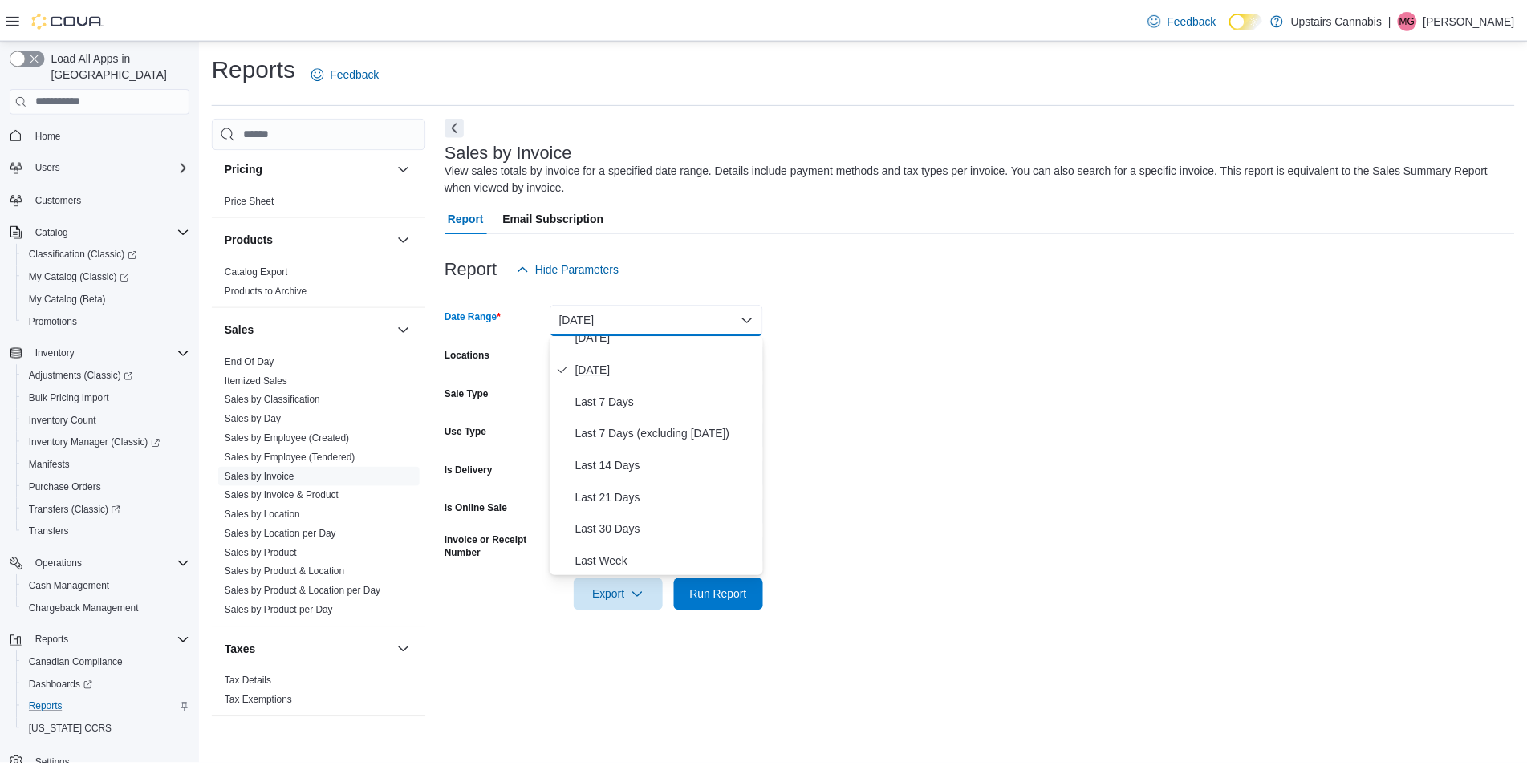
scroll to position [154, 0]
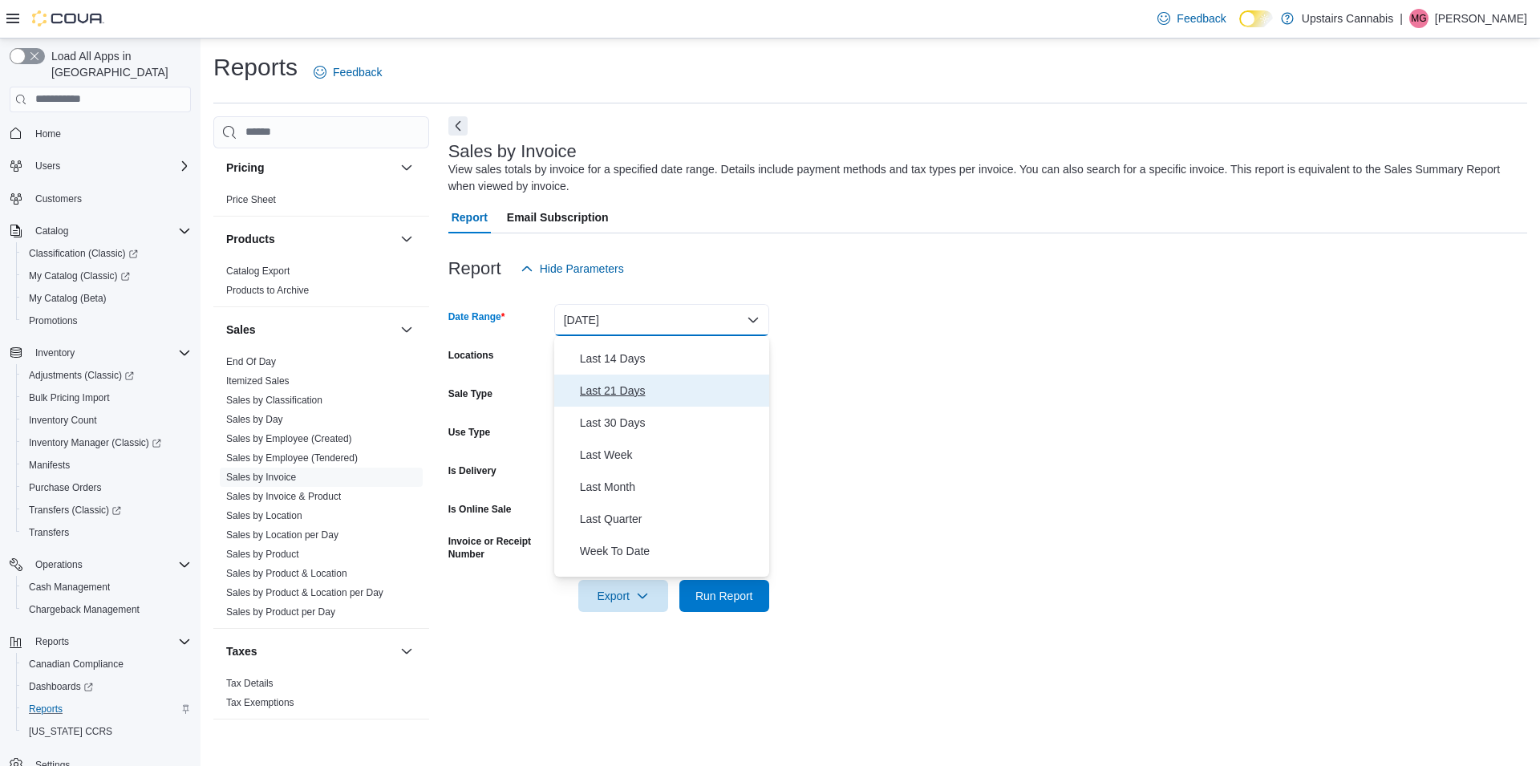
click at [641, 392] on span "Last 21 Days" at bounding box center [671, 390] width 183 height 19
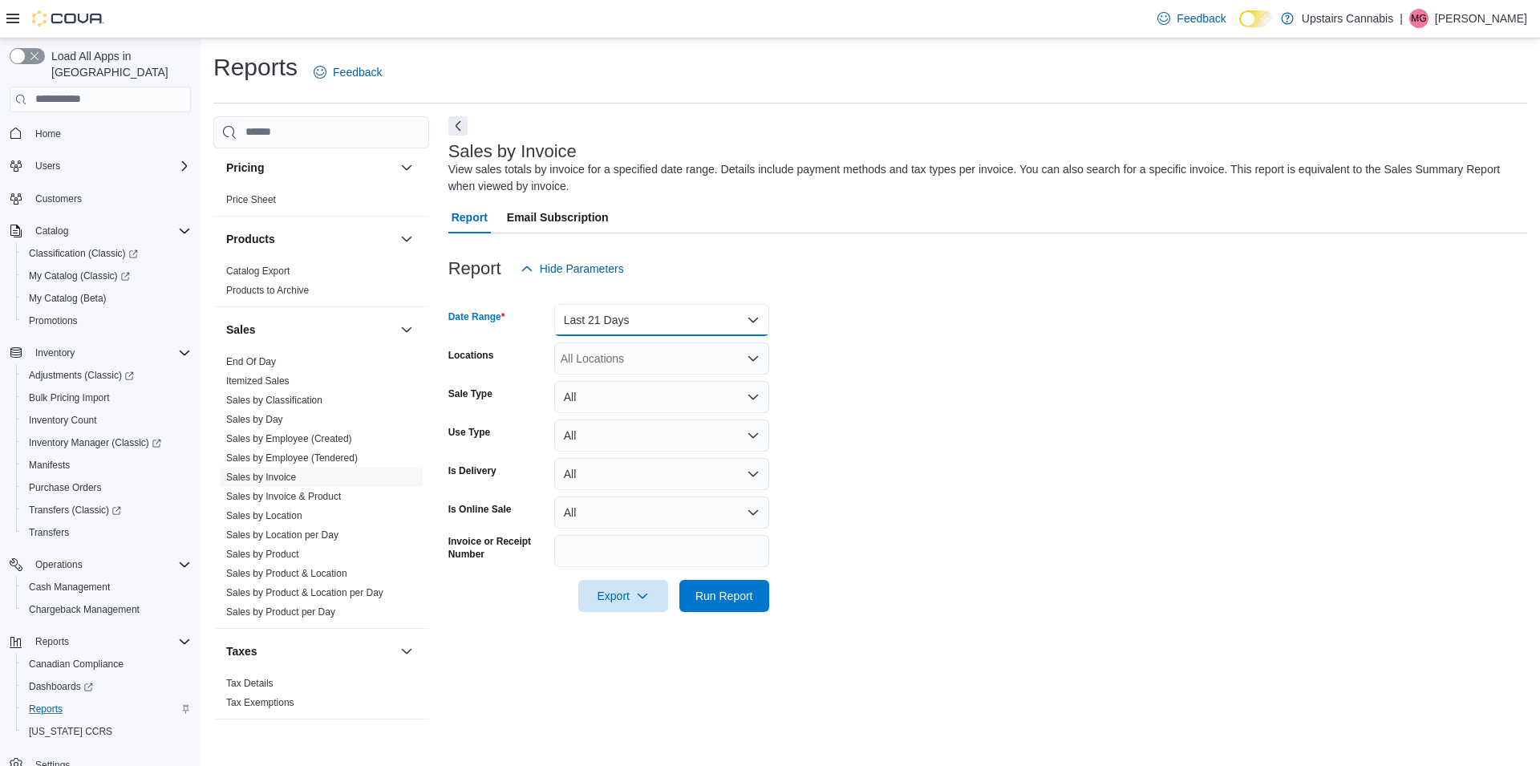
click at [639, 312] on button "Last 21 Days" at bounding box center [661, 320] width 215 height 32
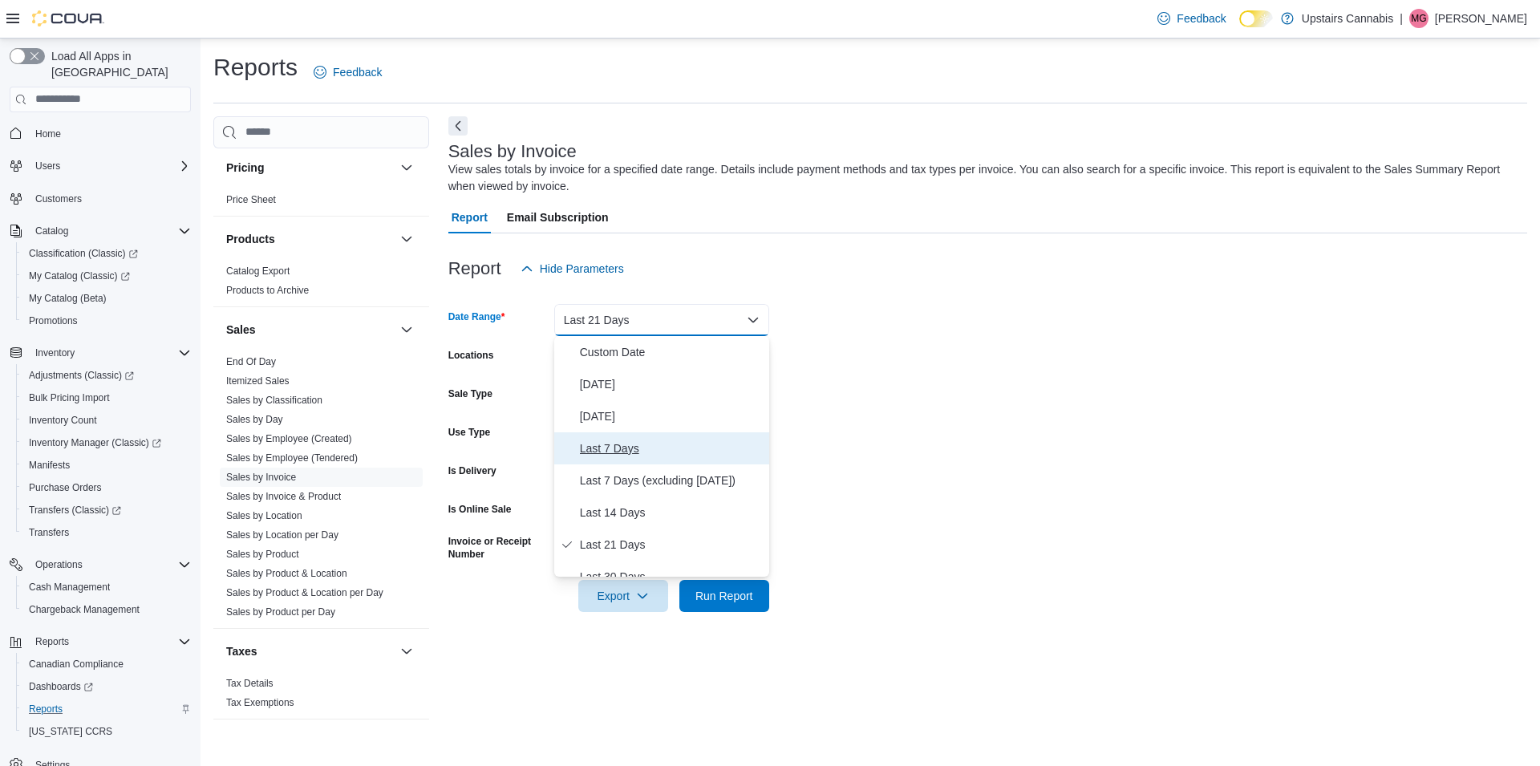
click at [616, 442] on span "Last 7 Days" at bounding box center [671, 448] width 183 height 19
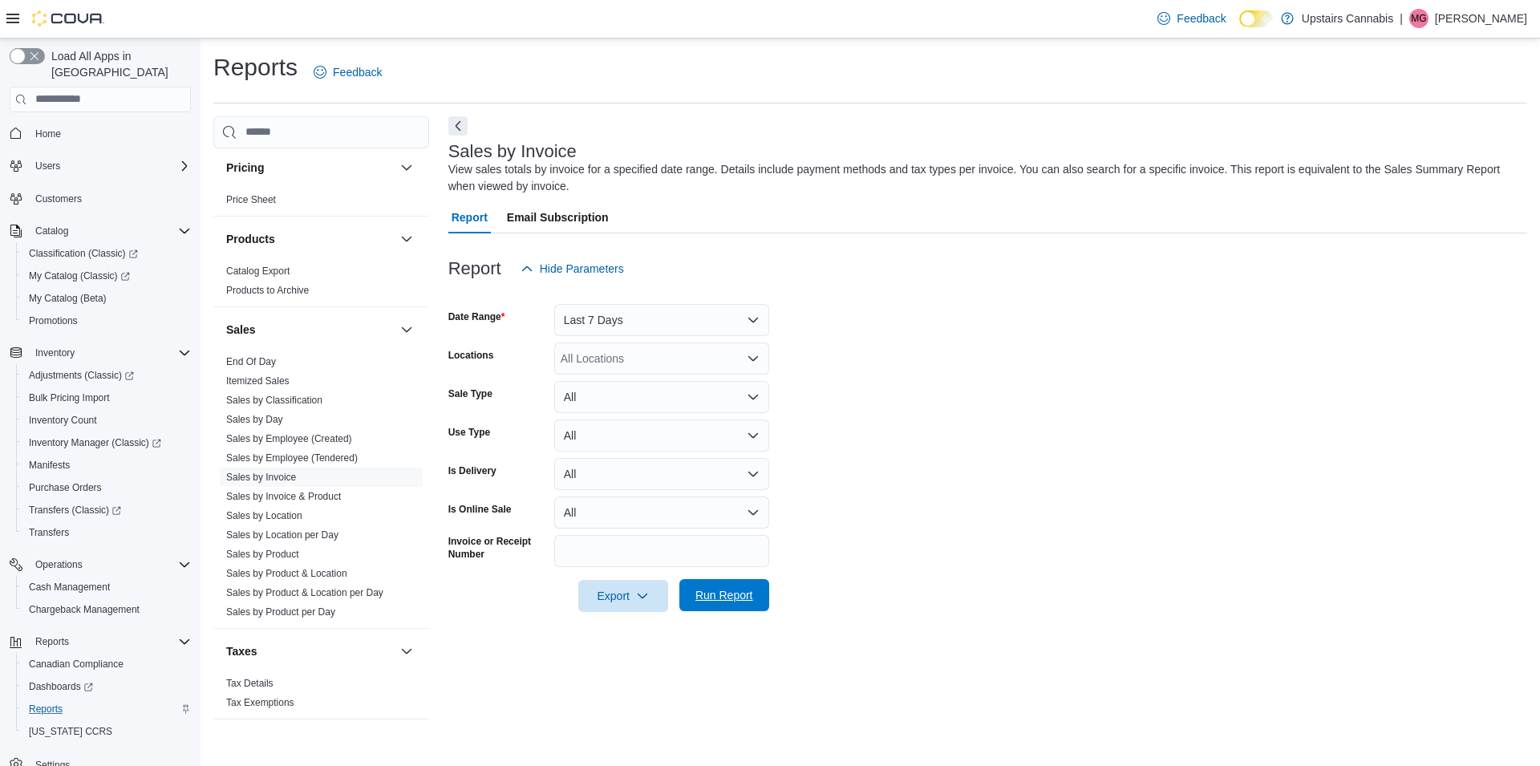
click at [724, 599] on span "Run Report" at bounding box center [725, 595] width 58 height 16
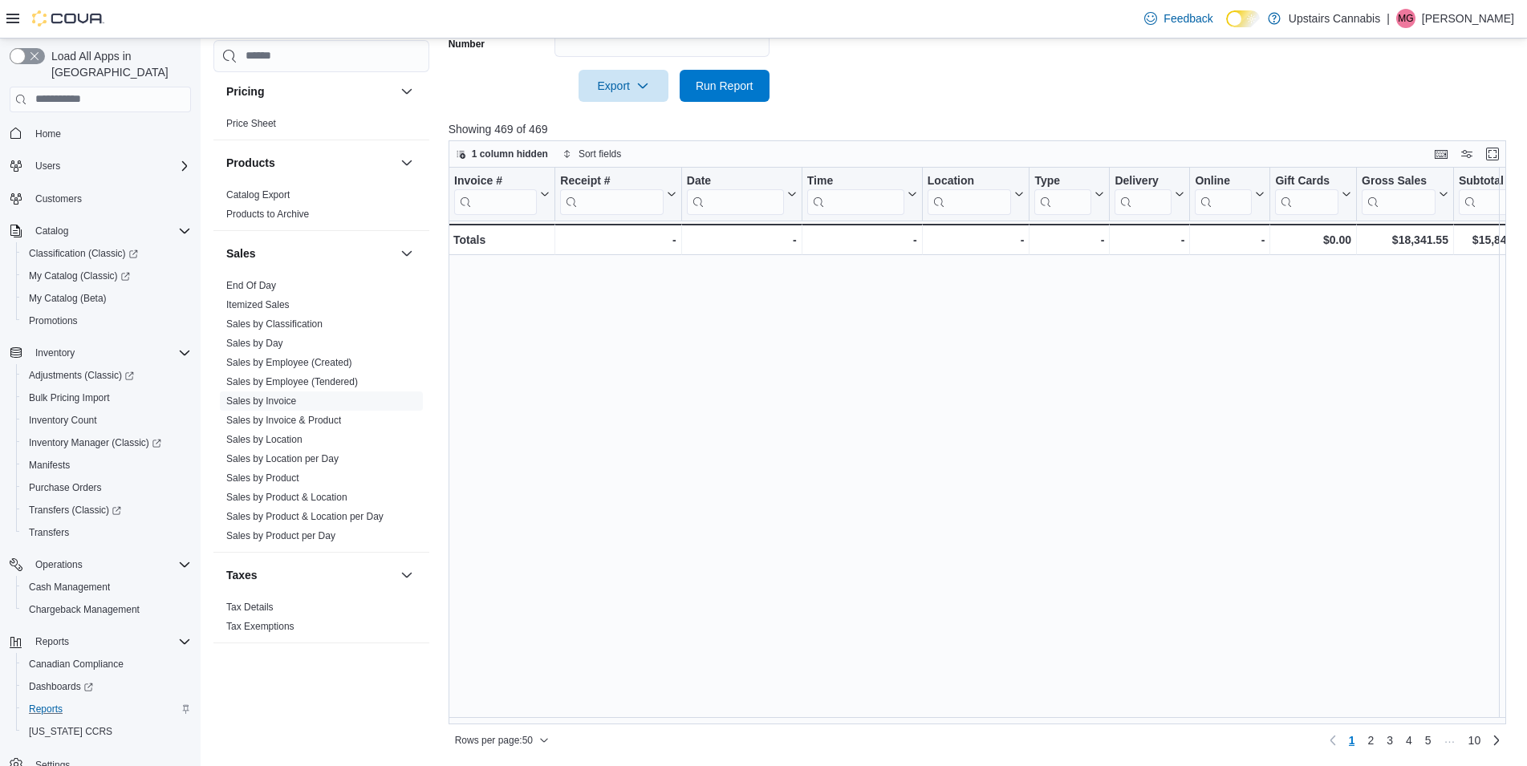
scroll to position [981, 0]
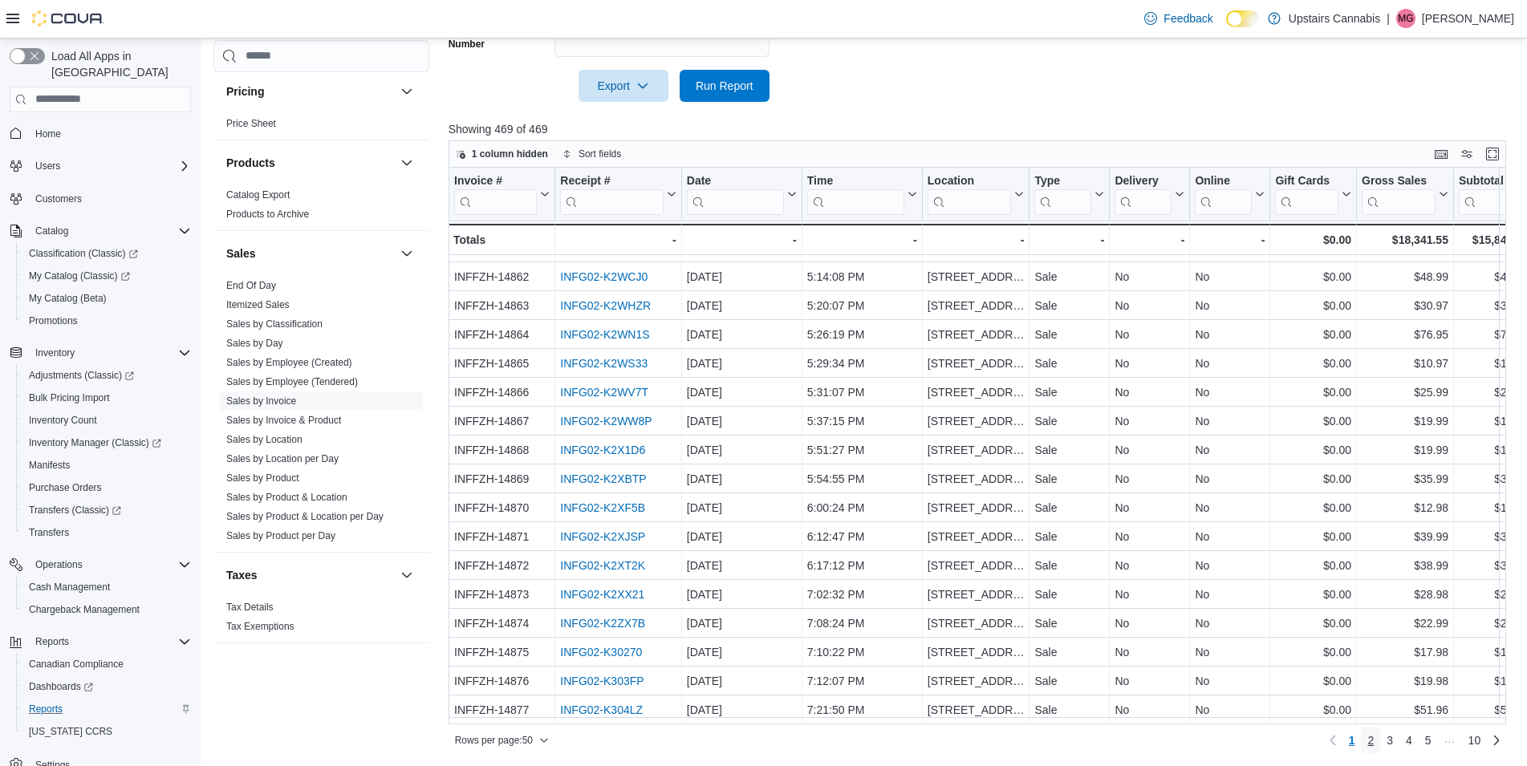
click at [1380, 743] on link "2" at bounding box center [1370, 741] width 19 height 26
click at [1397, 740] on link "3" at bounding box center [1389, 741] width 19 height 26
click at [1412, 740] on span "4" at bounding box center [1409, 741] width 6 height 16
click at [1412, 739] on span "5" at bounding box center [1409, 741] width 6 height 16
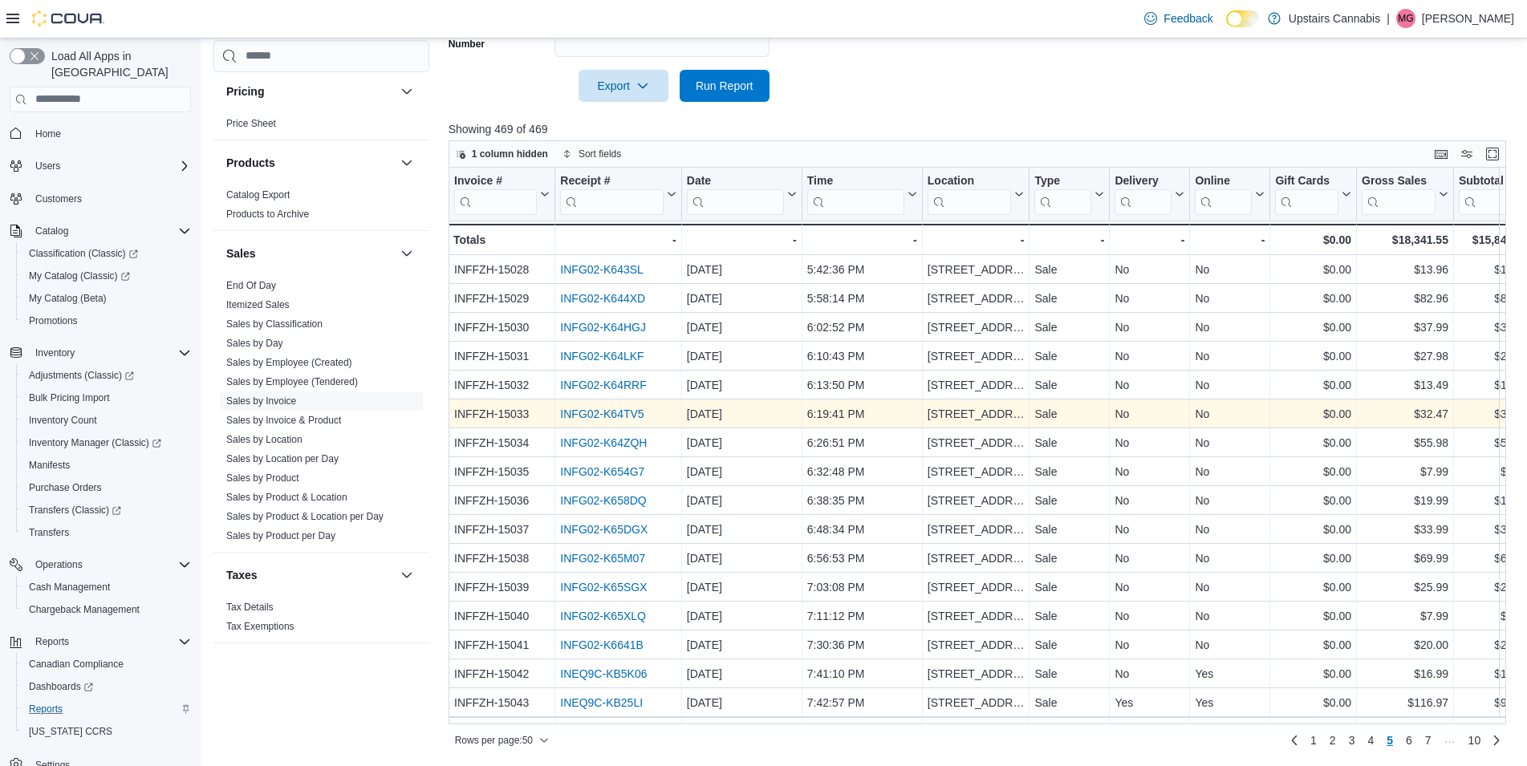
click at [594, 410] on link "INFG02-K64TV5" at bounding box center [601, 414] width 83 height 13
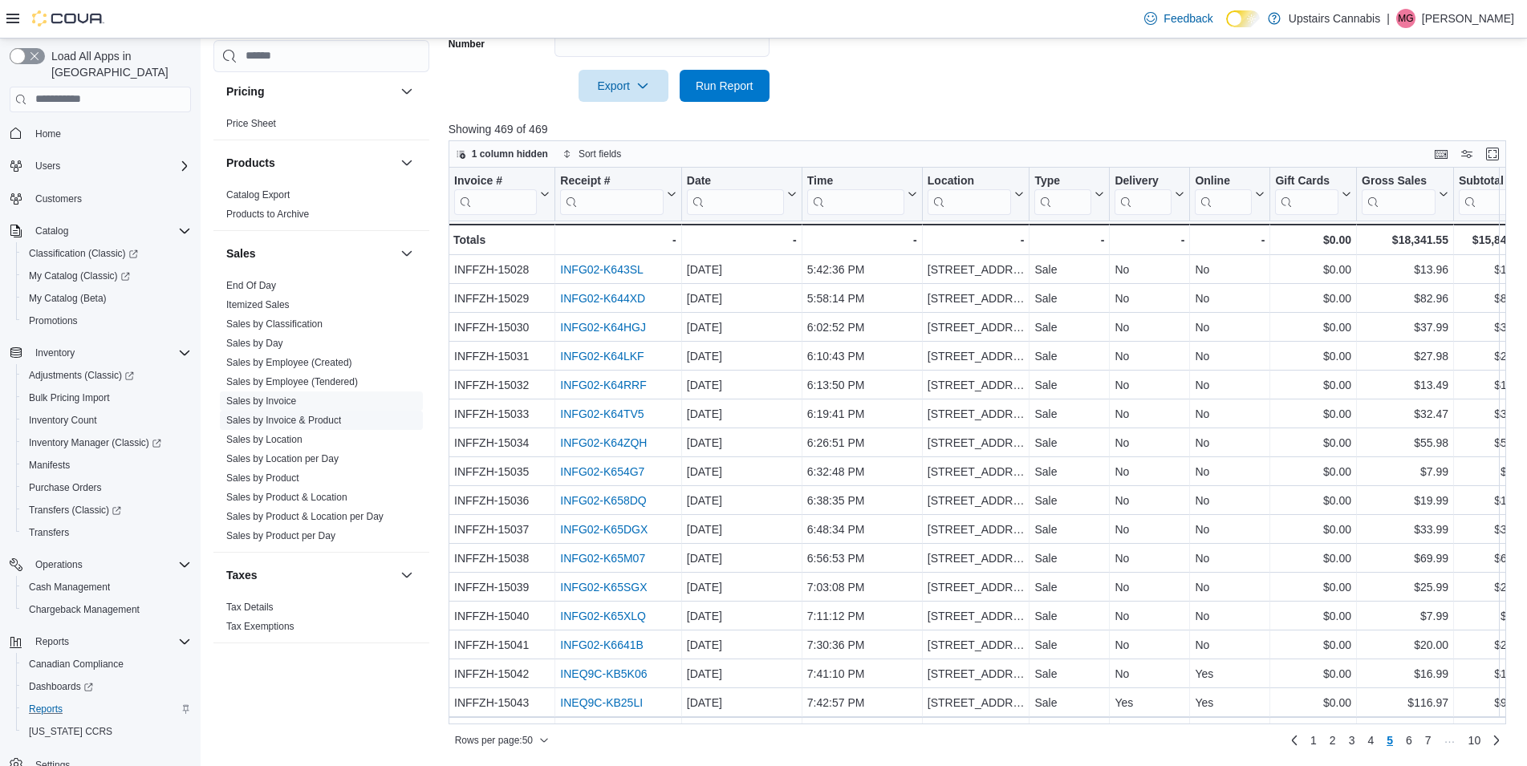
click at [246, 415] on link "Sales by Invoice & Product" at bounding box center [283, 420] width 115 height 11
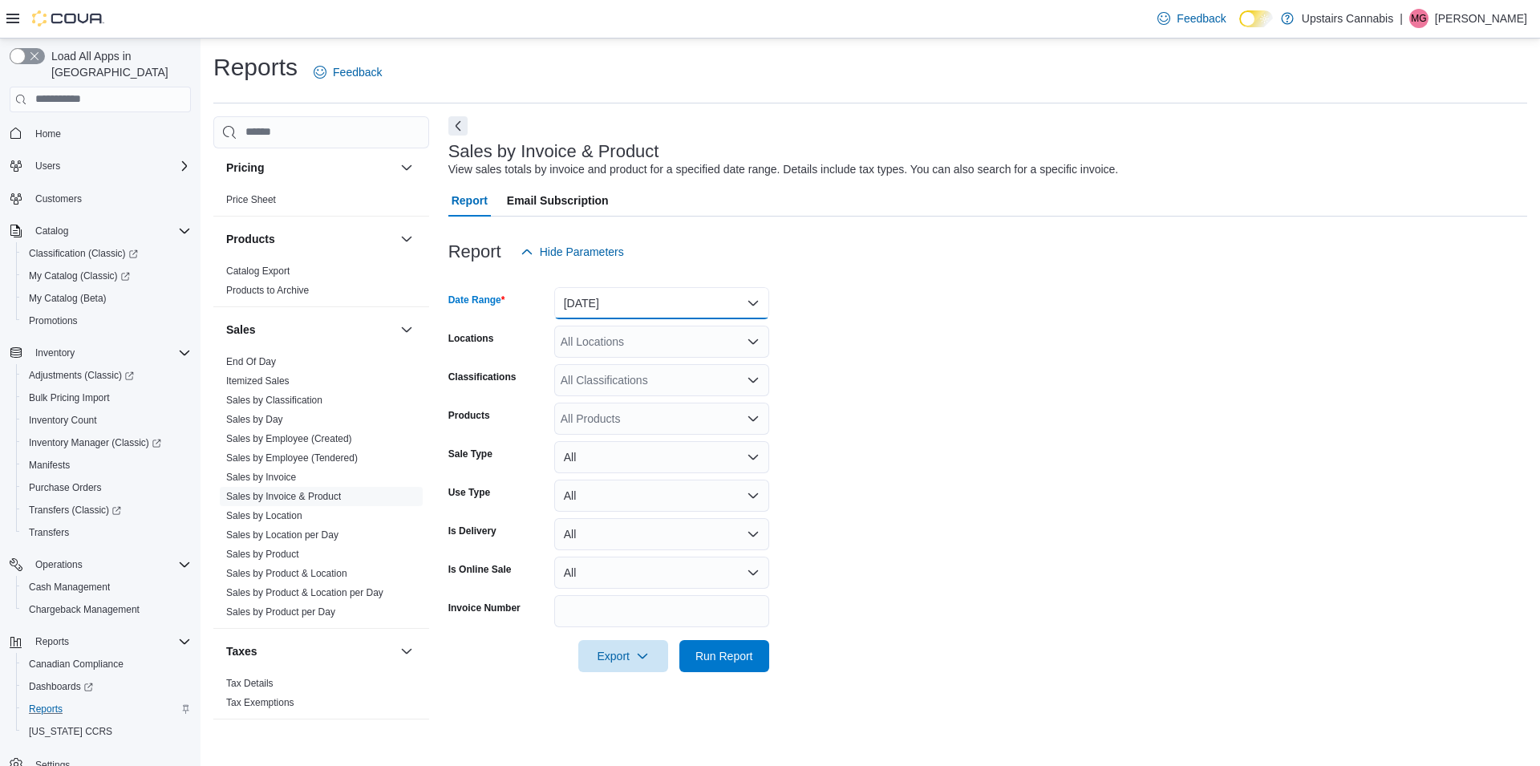
click at [650, 302] on button "Yesterday" at bounding box center [661, 303] width 215 height 32
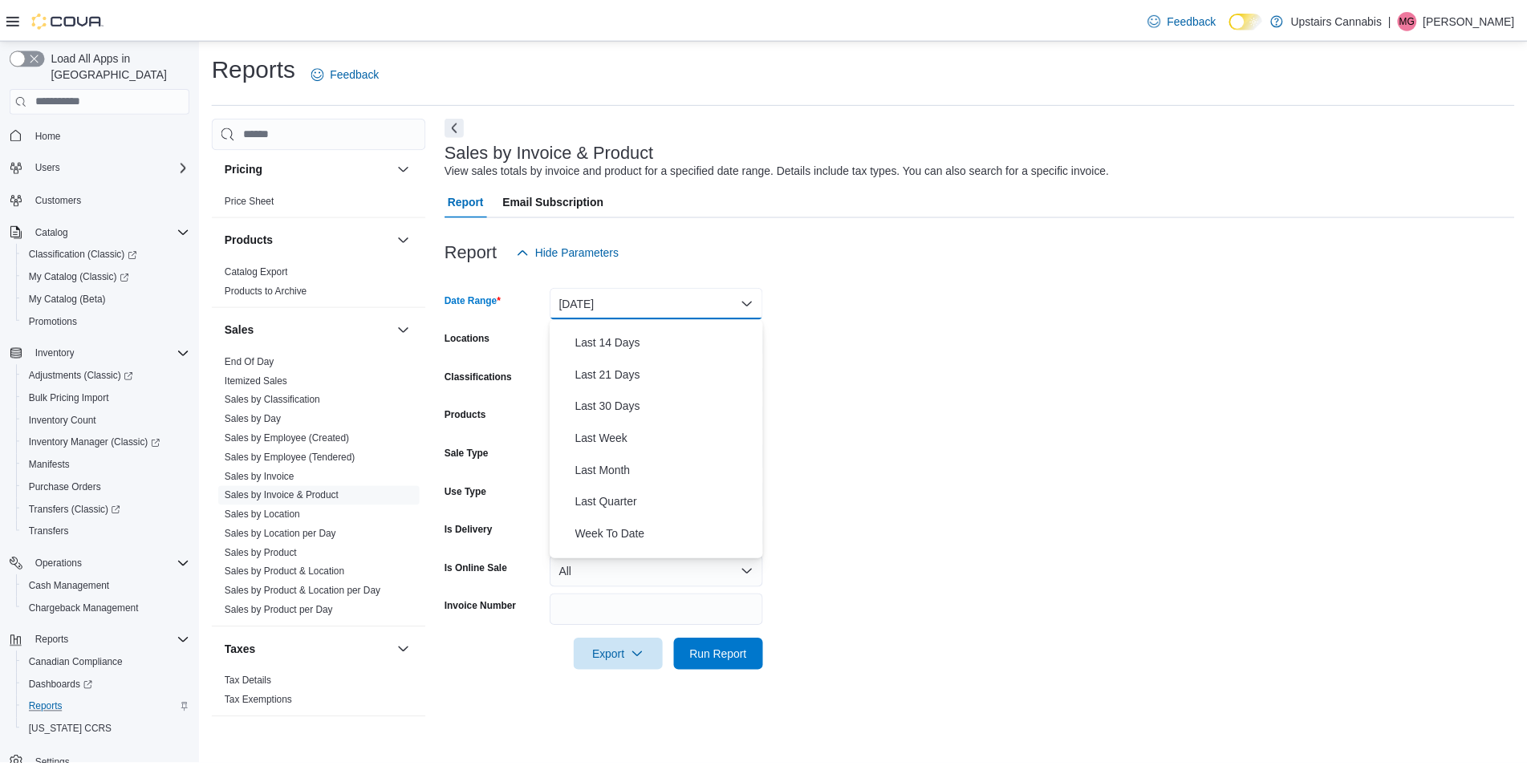
scroll to position [241, 0]
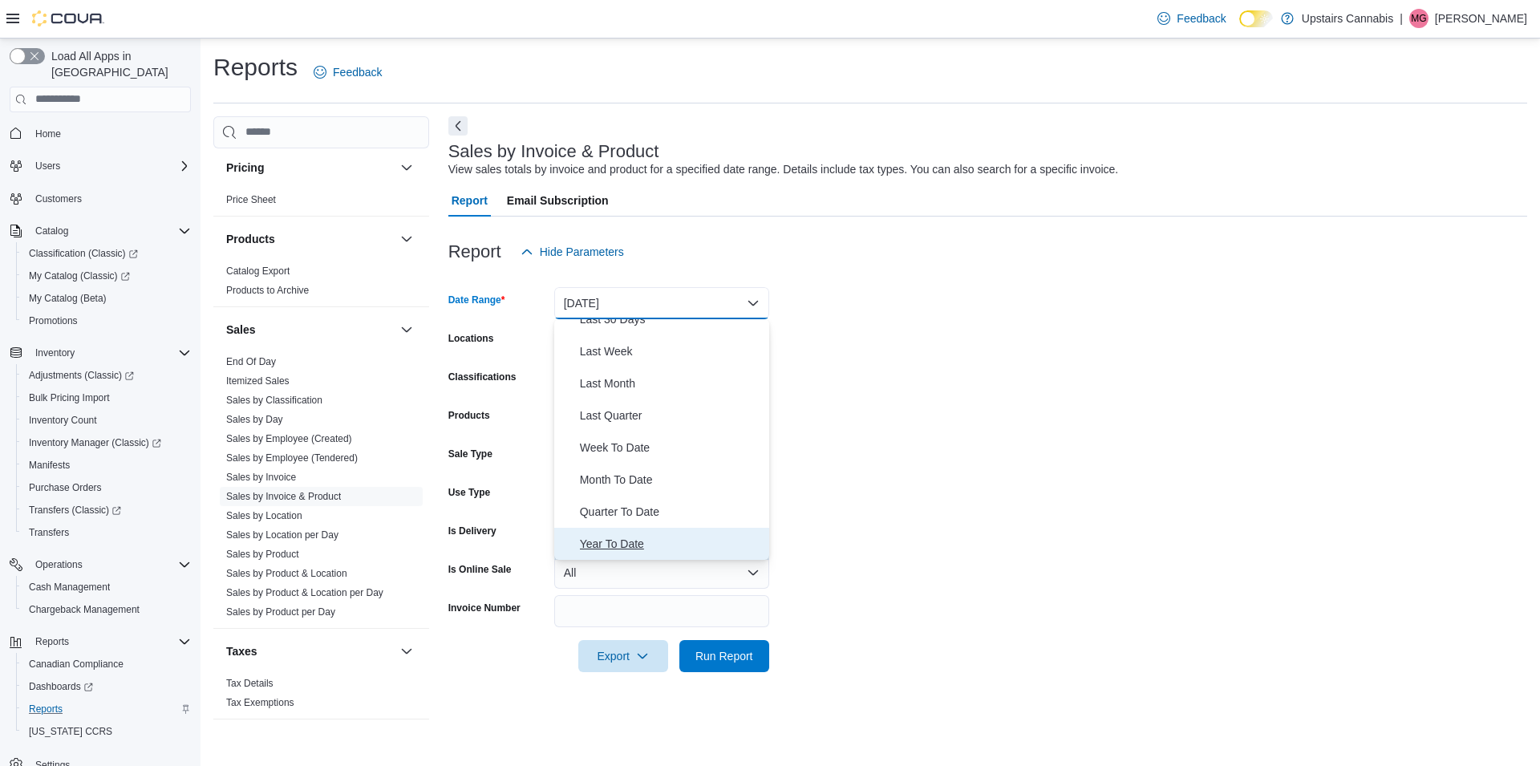
click at [638, 536] on span "Year To Date" at bounding box center [671, 543] width 183 height 19
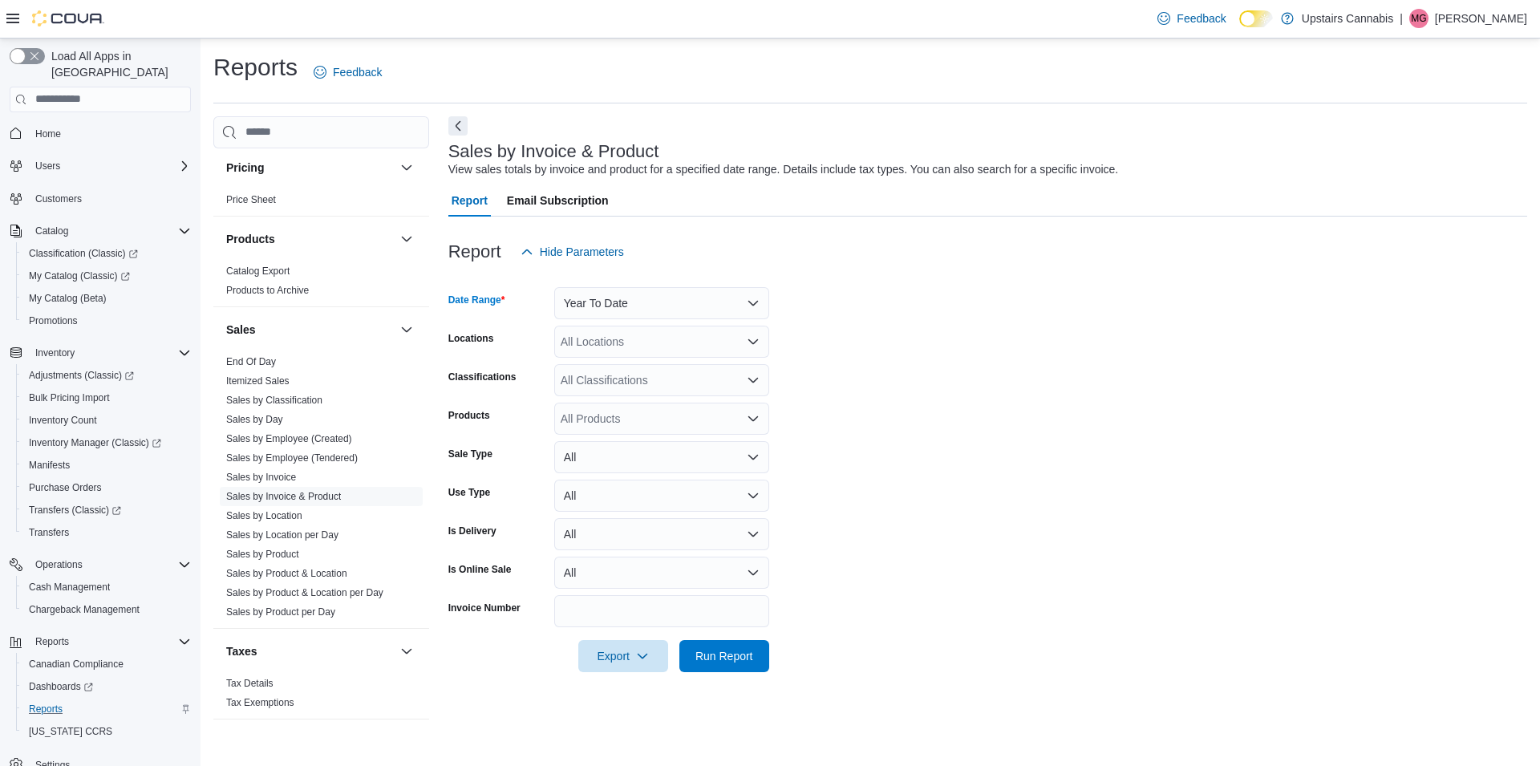
click at [601, 419] on div "All Products" at bounding box center [661, 419] width 215 height 32
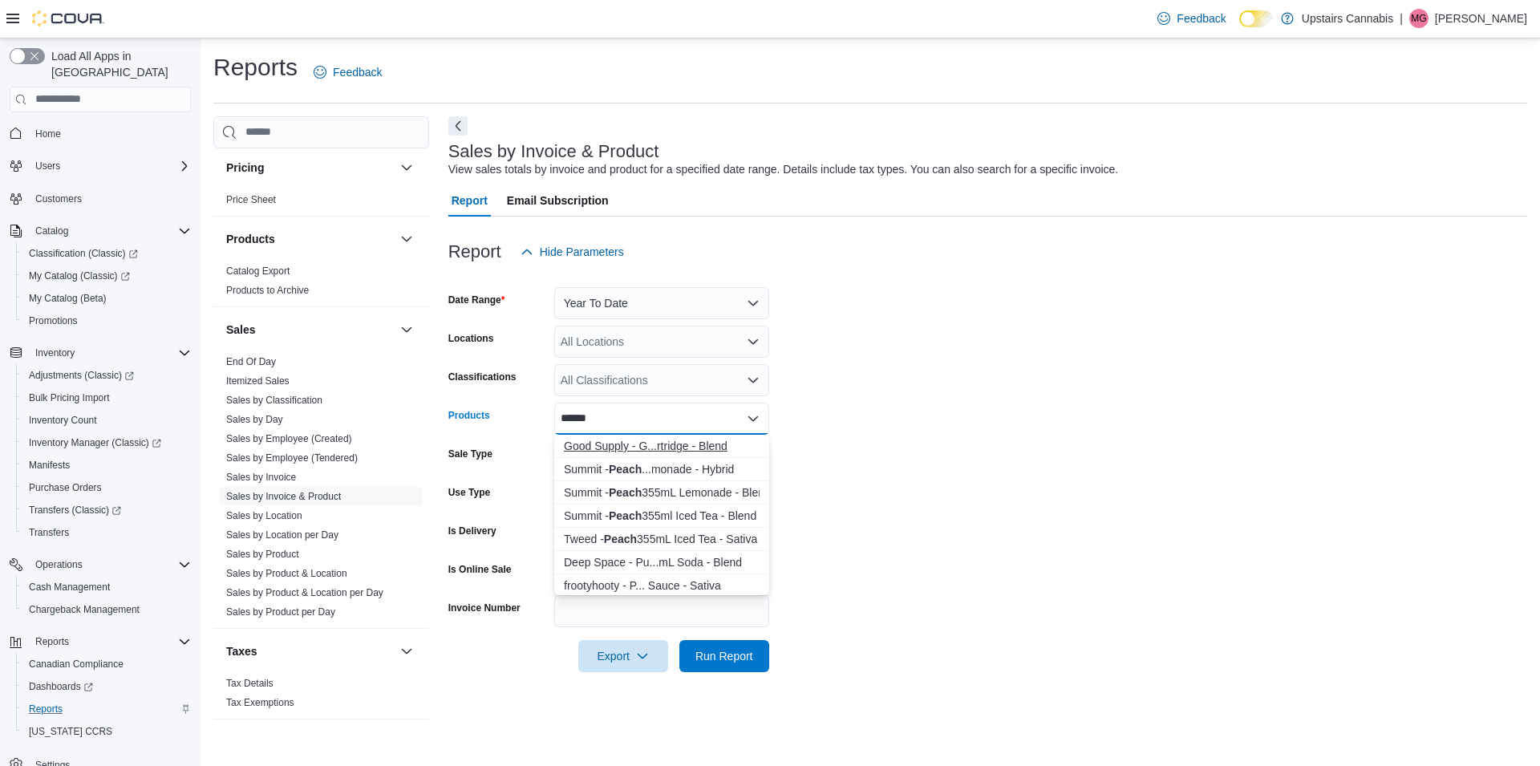
type input "*****"
click at [684, 446] on div "Good Supply - G...rtridge - Blend" at bounding box center [662, 446] width 196 height 16
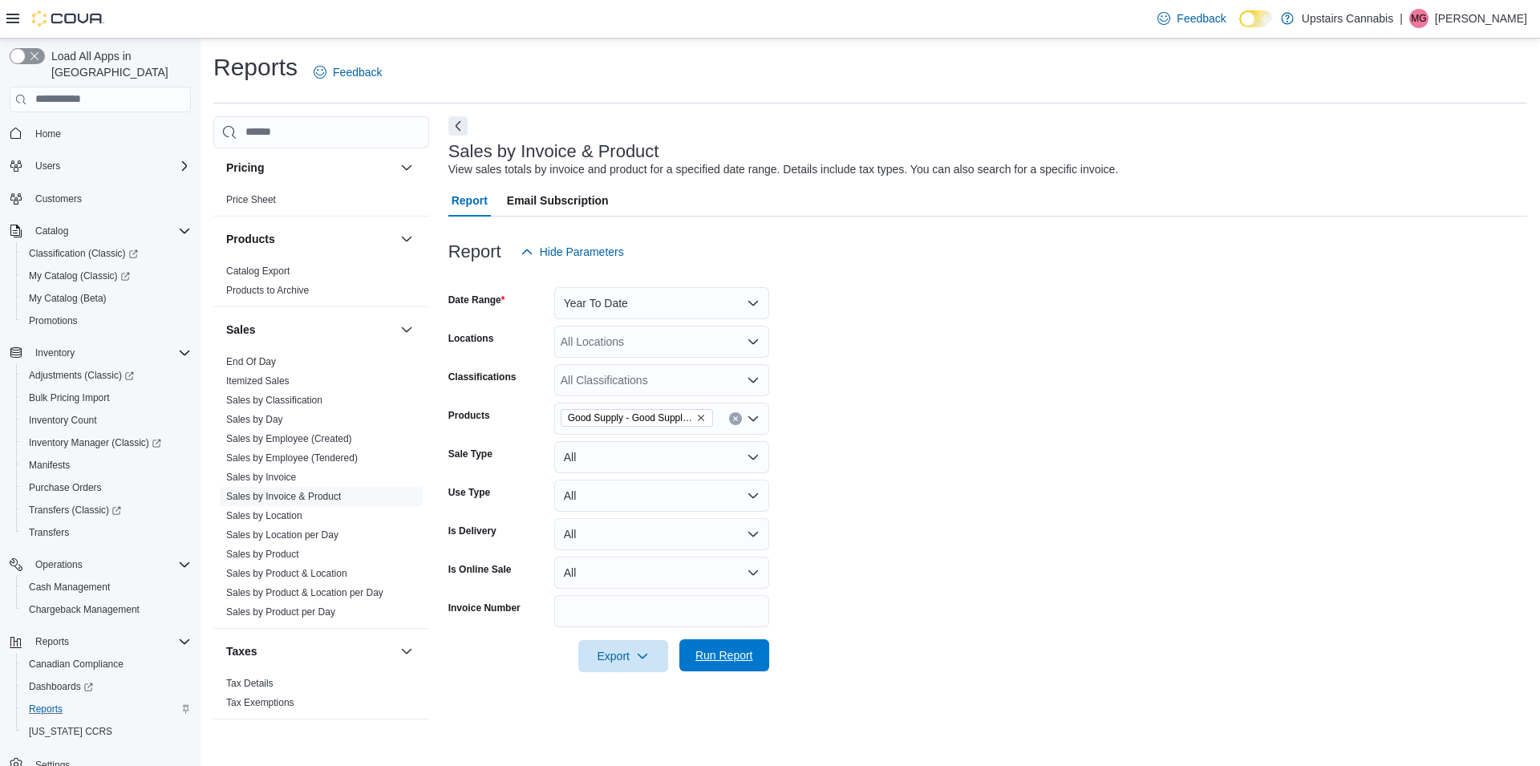
click at [728, 653] on span "Run Report" at bounding box center [725, 655] width 58 height 16
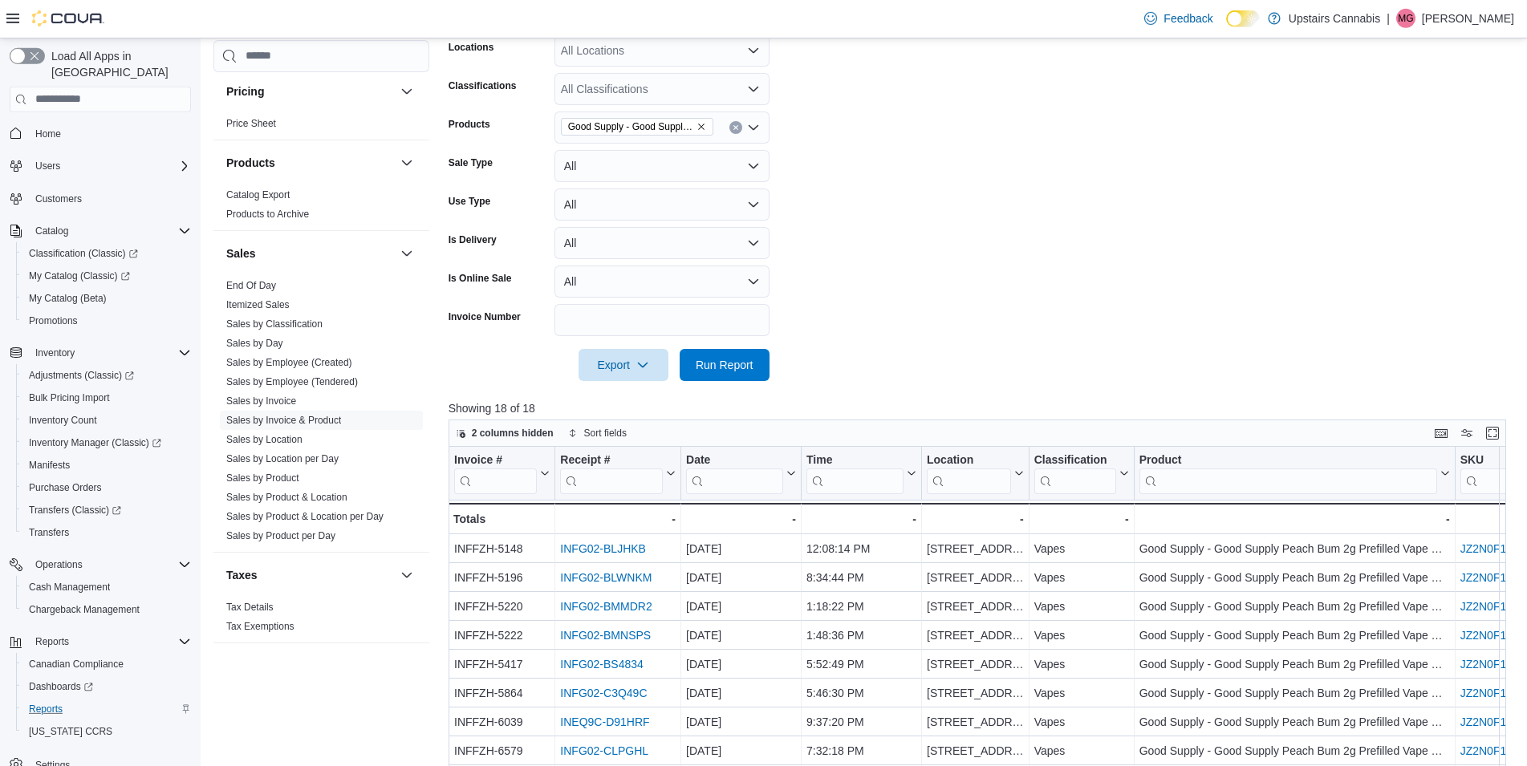
scroll to position [327, 0]
